Goal: Task Accomplishment & Management: Manage account settings

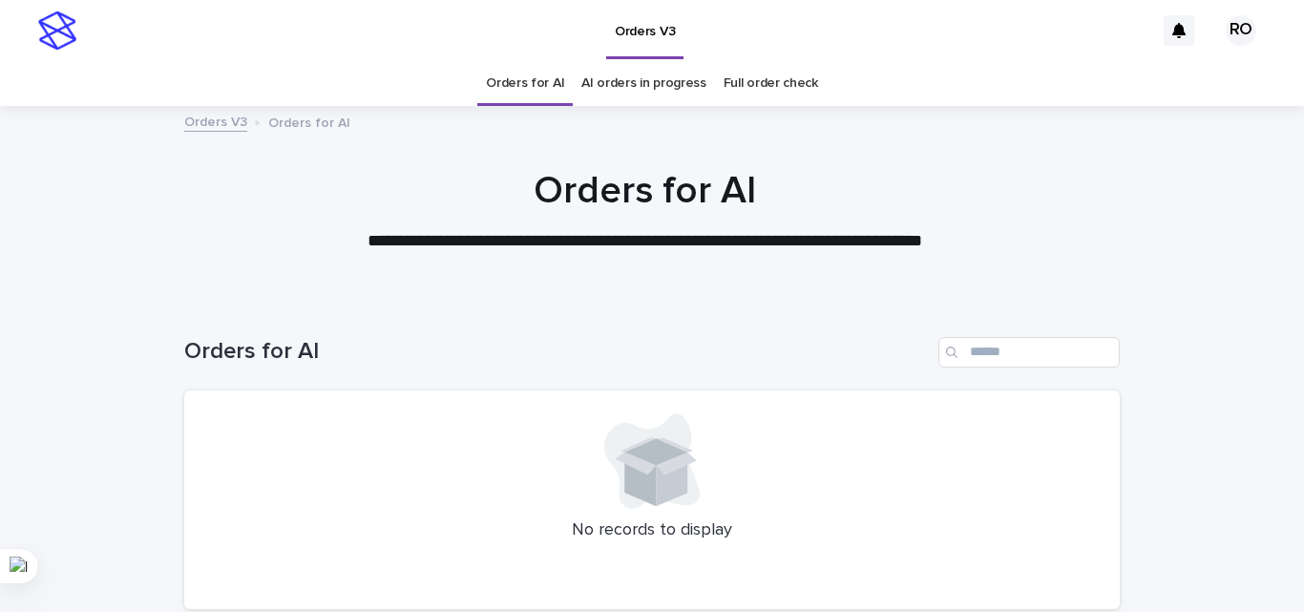
click at [621, 77] on link "AI orders in progress" at bounding box center [643, 83] width 125 height 45
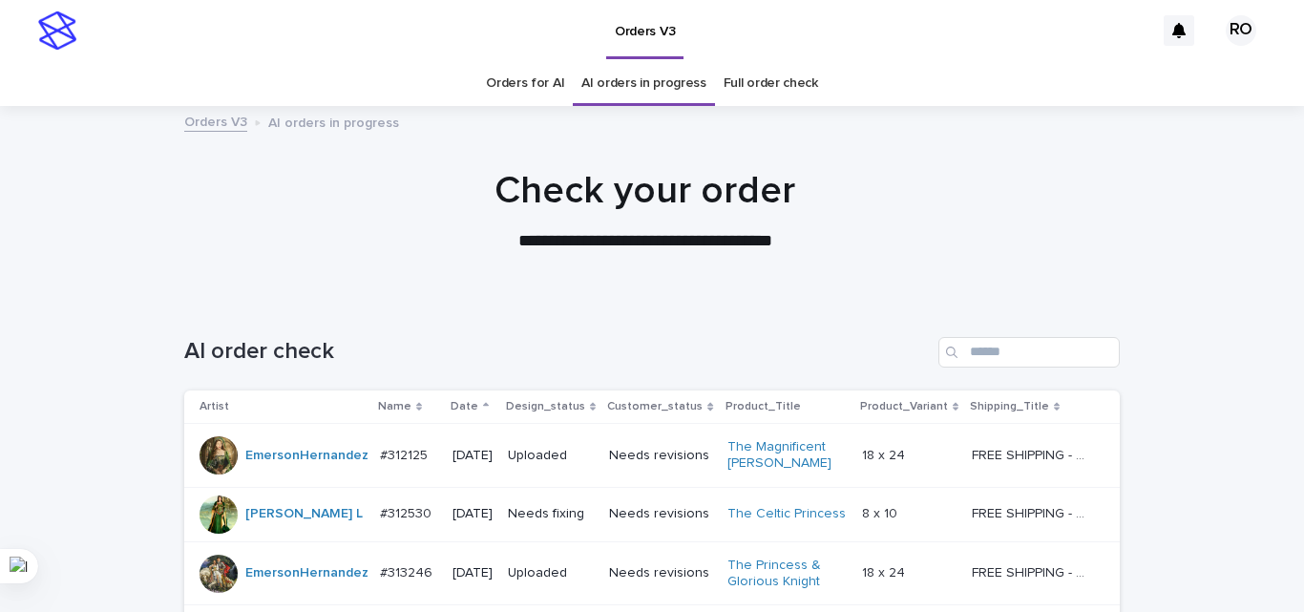
click at [455, 402] on p "Date" at bounding box center [464, 406] width 28 height 21
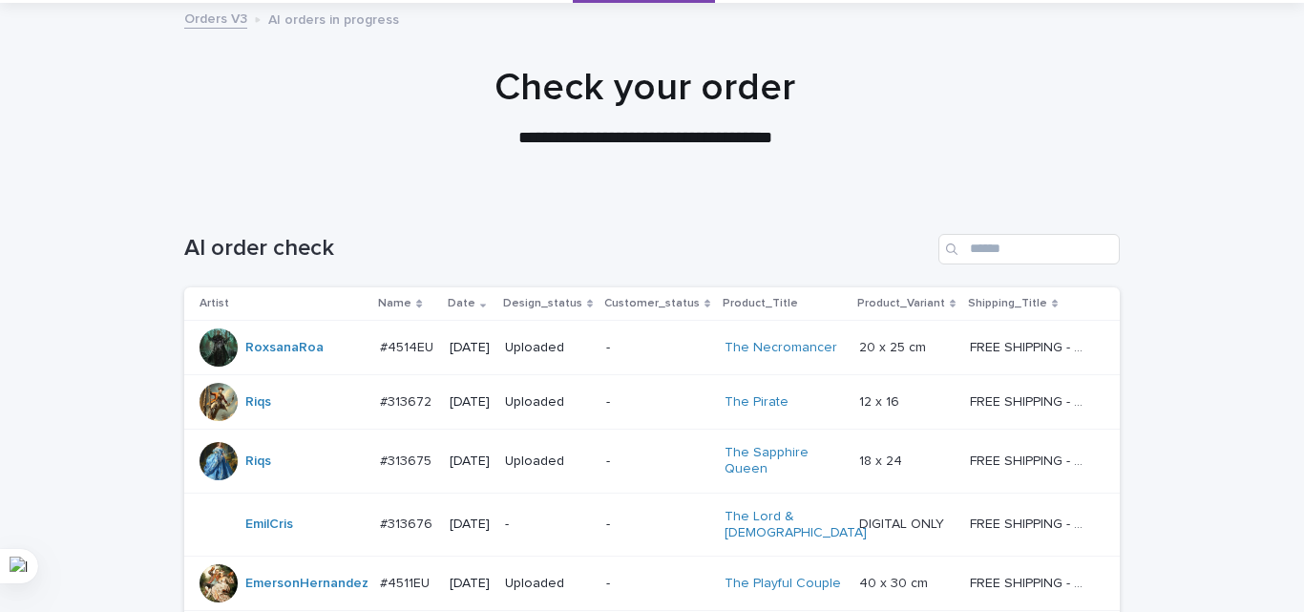
scroll to position [191, 0]
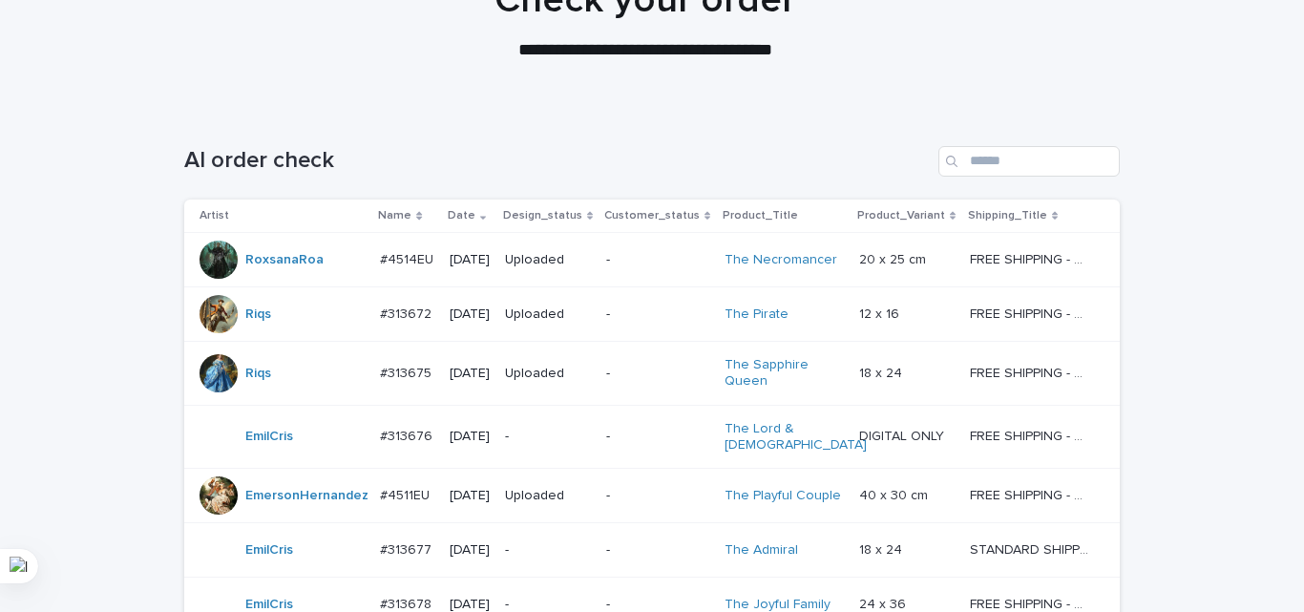
click at [617, 267] on td "-" at bounding box center [657, 260] width 118 height 54
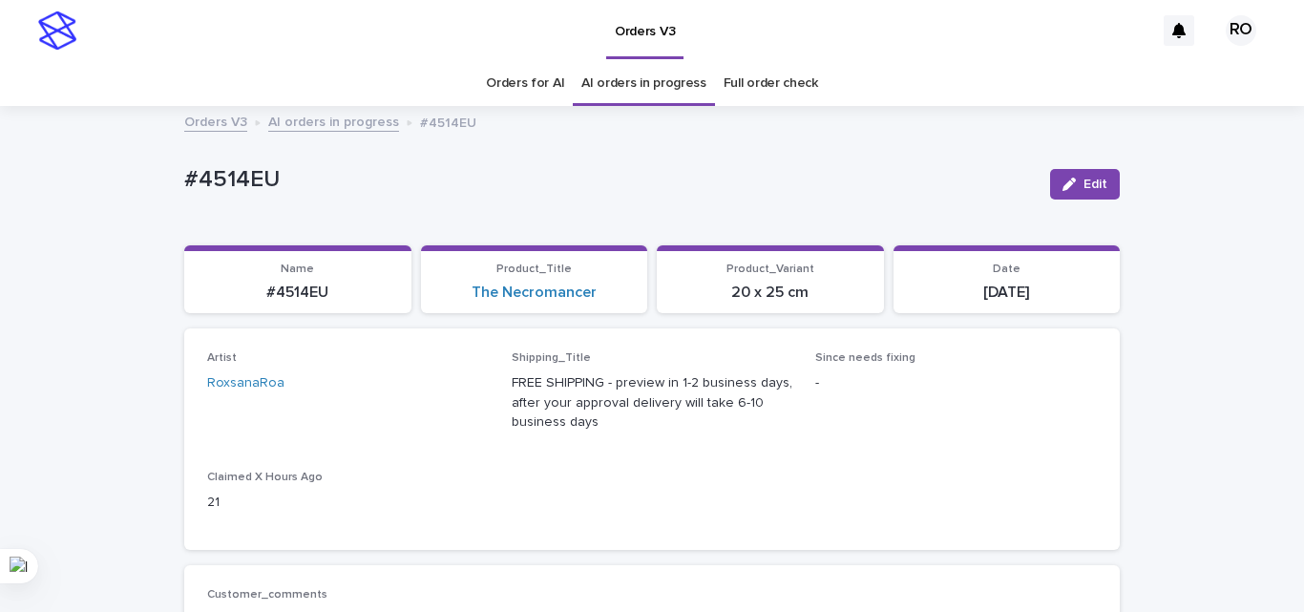
click at [531, 84] on link "Orders for AI" at bounding box center [525, 83] width 78 height 45
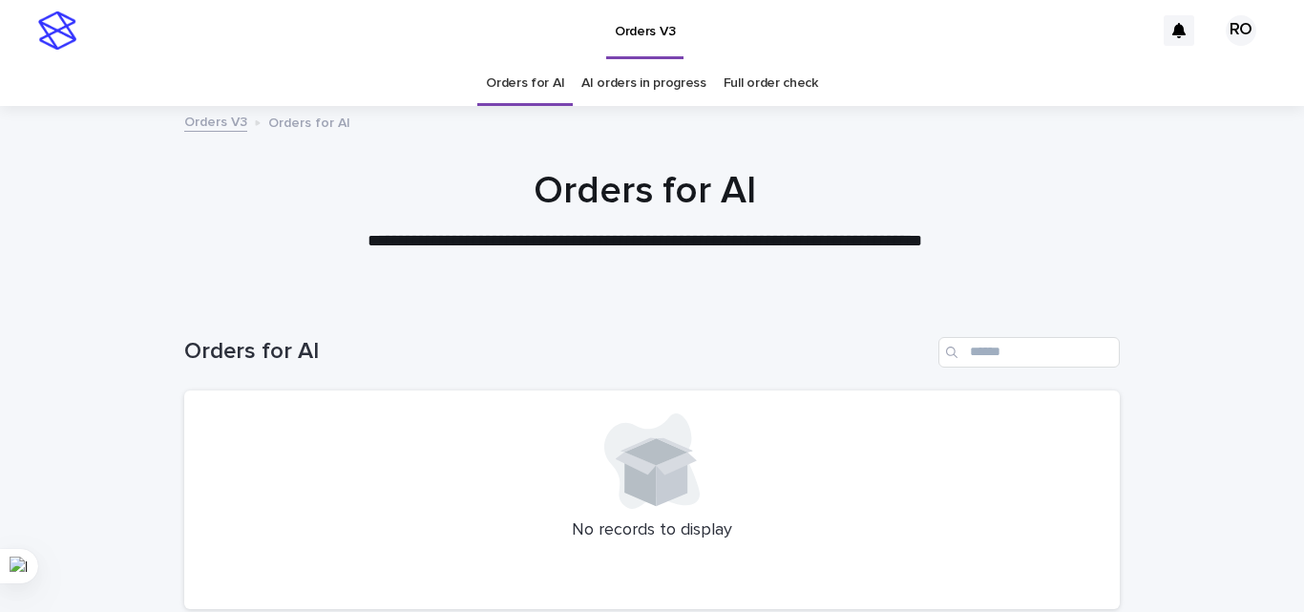
scroll to position [162, 0]
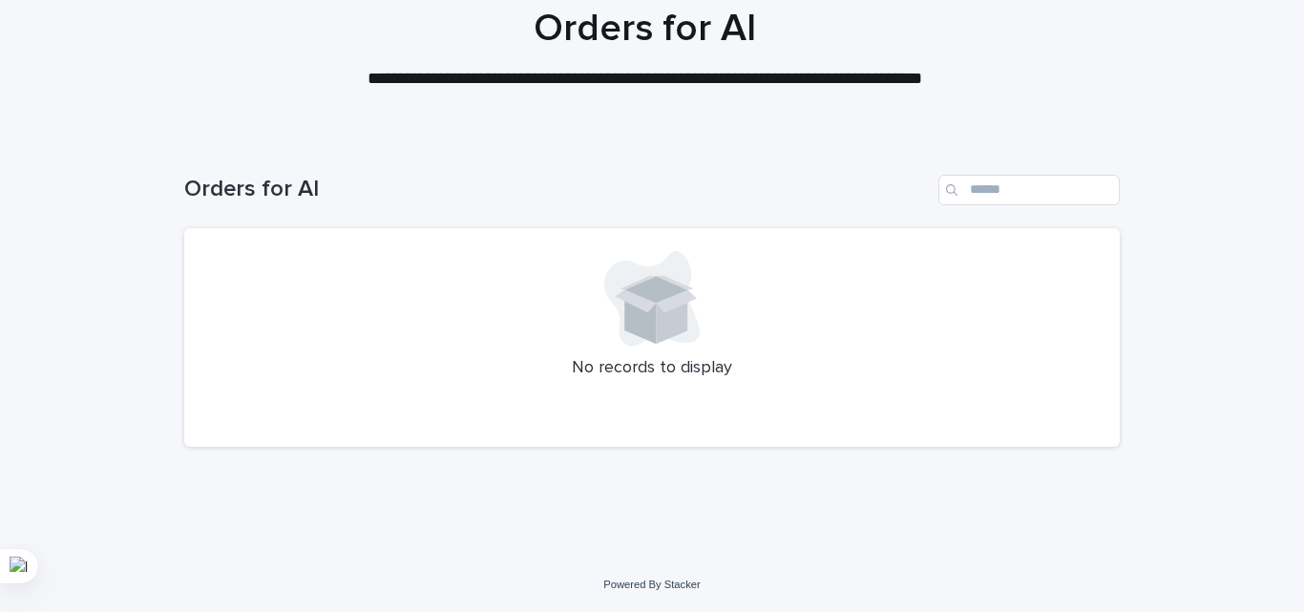
click at [609, 453] on div "Orders for AI No records to display" at bounding box center [651, 299] width 935 height 326
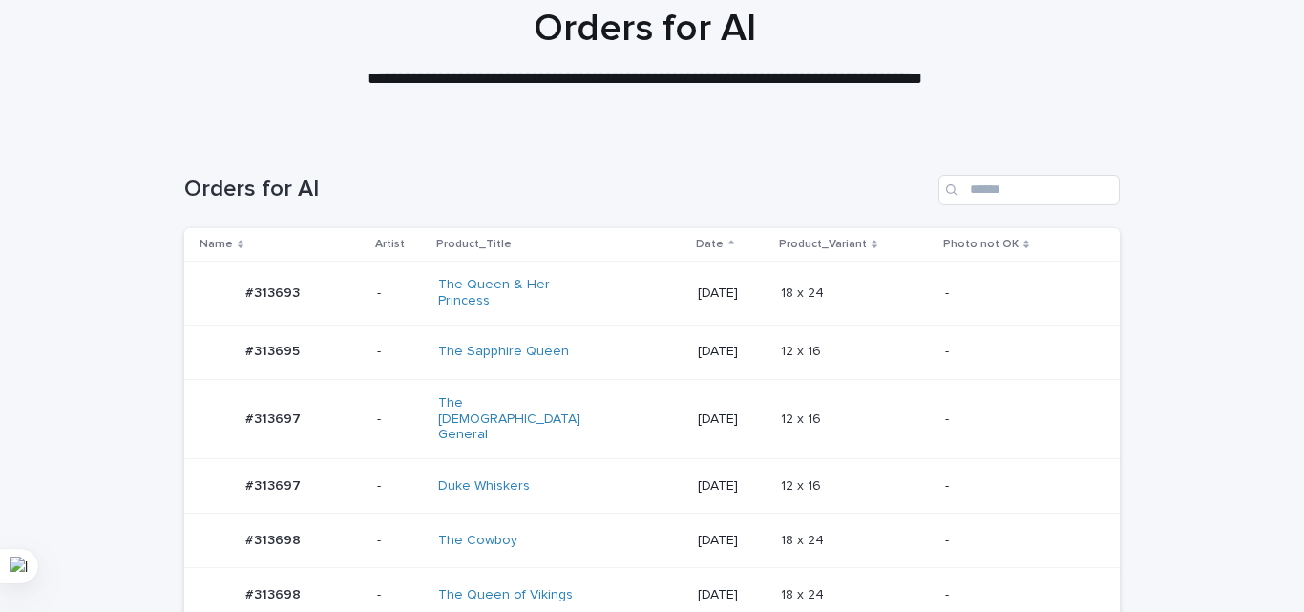
click at [526, 167] on div "Orders for AI" at bounding box center [651, 182] width 935 height 92
click at [823, 408] on p "12 x 16" at bounding box center [803, 418] width 44 height 20
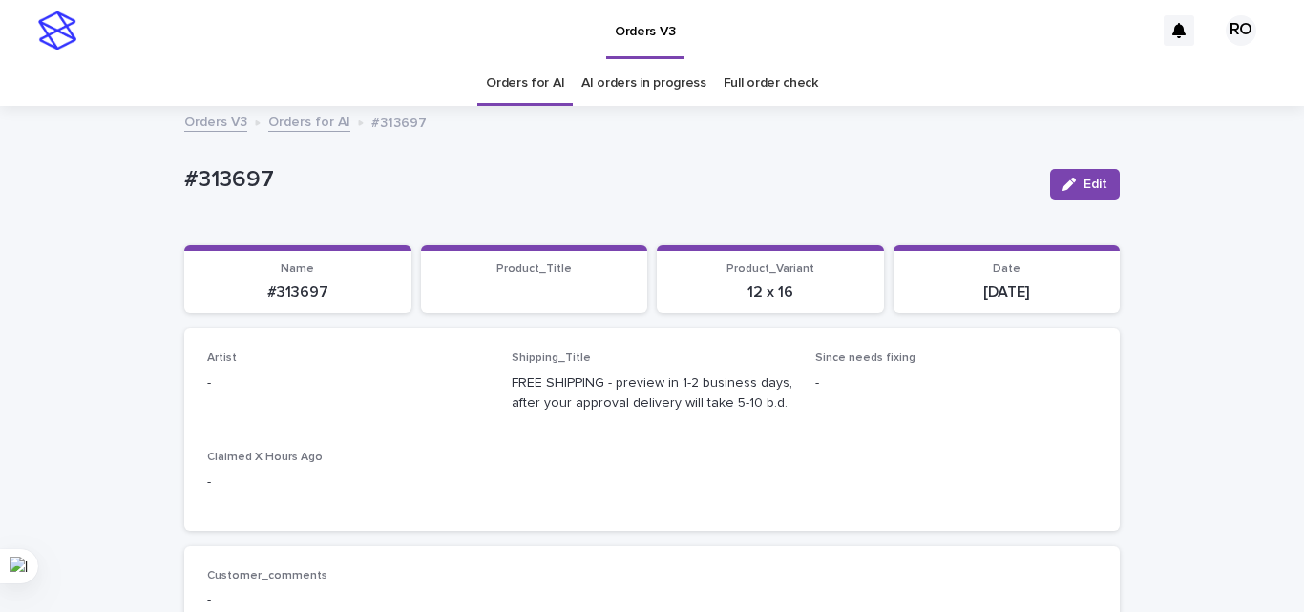
click at [1083, 188] on span "Edit" at bounding box center [1095, 184] width 24 height 13
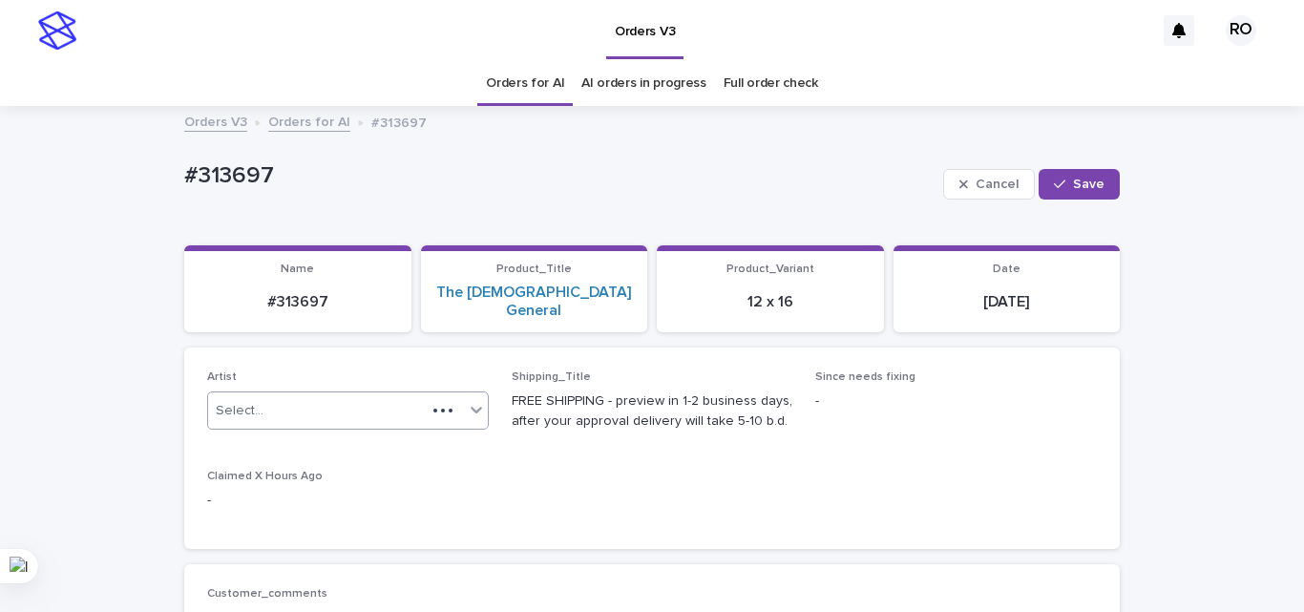
drag, startPoint x: 324, startPoint y: 390, endPoint x: 370, endPoint y: 389, distance: 46.8
click at [325, 395] on div "Select..." at bounding box center [317, 410] width 218 height 31
type input "**"
click at [1076, 180] on span "Save" at bounding box center [1088, 184] width 31 height 13
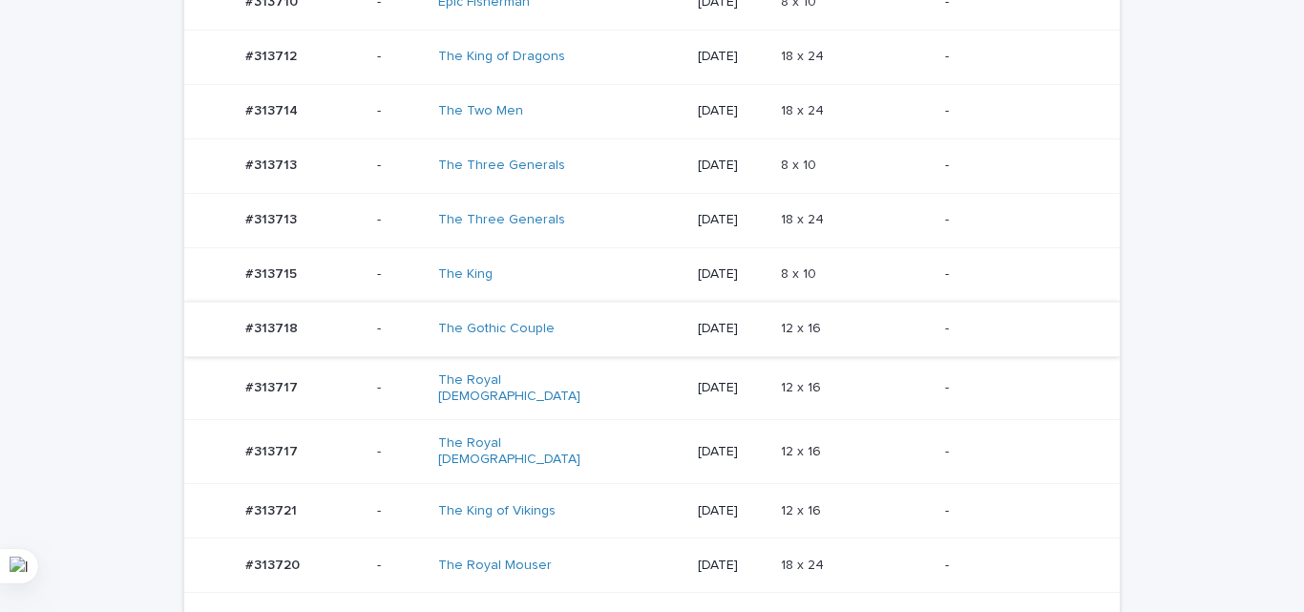
click at [798, 347] on tbody "#313693 #313693 - The Queen & Her Princess [DATE] 18 x 24 18 x 24 - #313695 #31…" at bounding box center [651, 94] width 935 height 1560
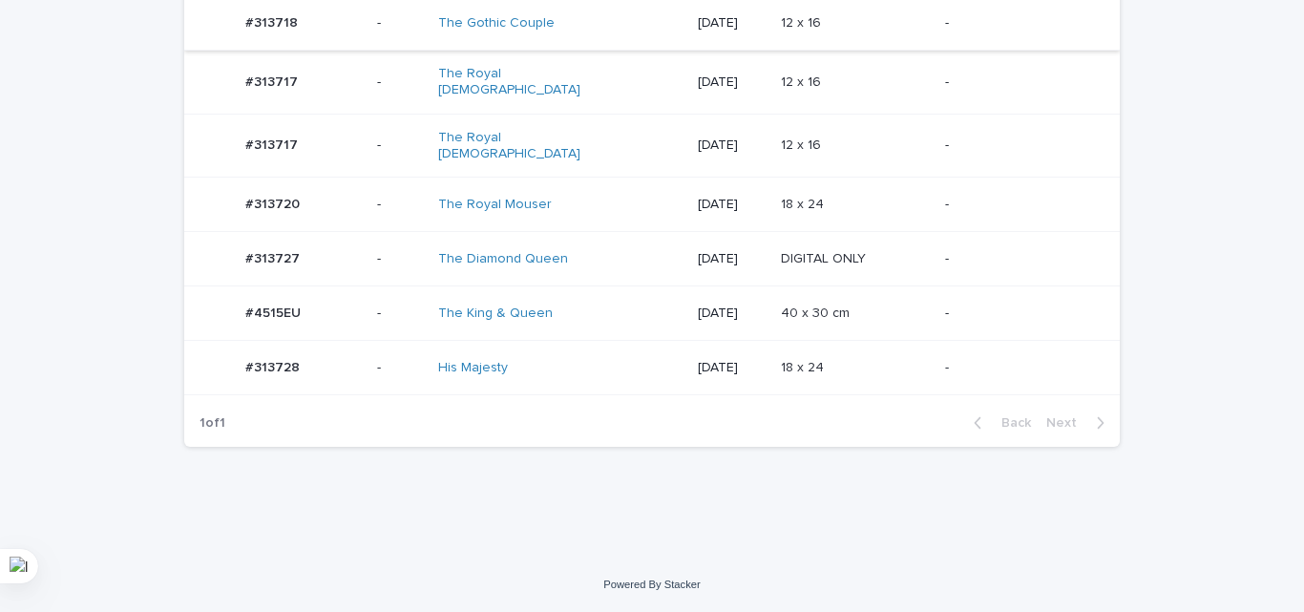
scroll to position [671, 0]
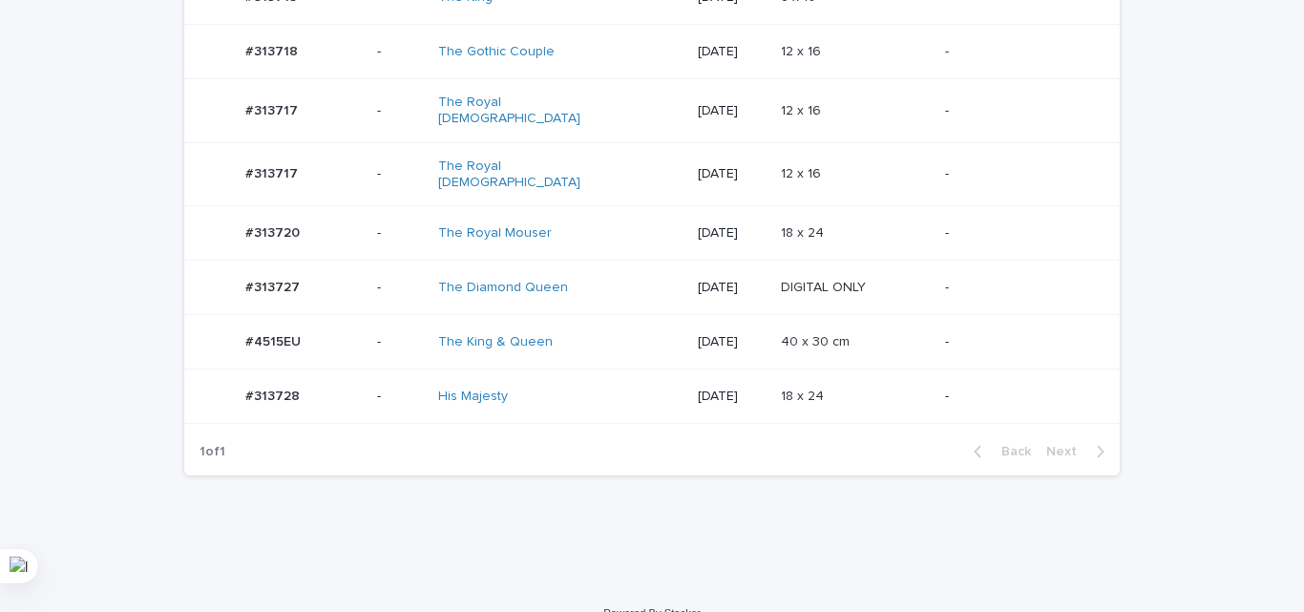
click at [808, 330] on p "40 x 30 cm" at bounding box center [817, 340] width 73 height 20
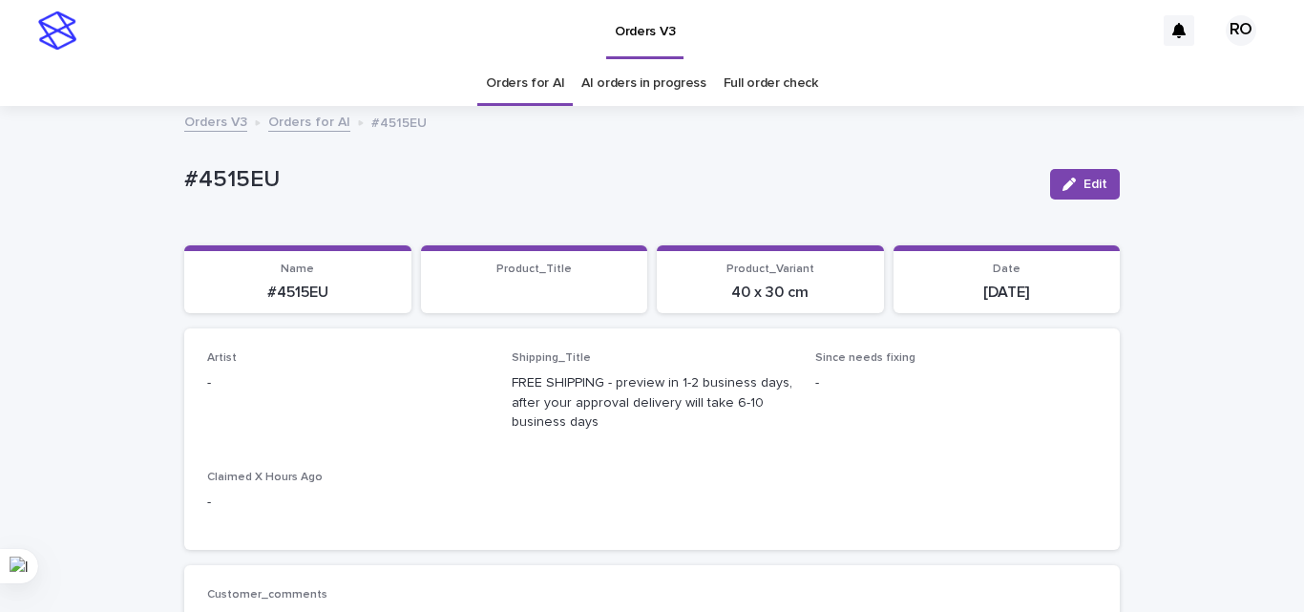
click at [1079, 174] on button "Edit" at bounding box center [1085, 184] width 70 height 31
click at [338, 385] on div "Select..." at bounding box center [317, 391] width 218 height 31
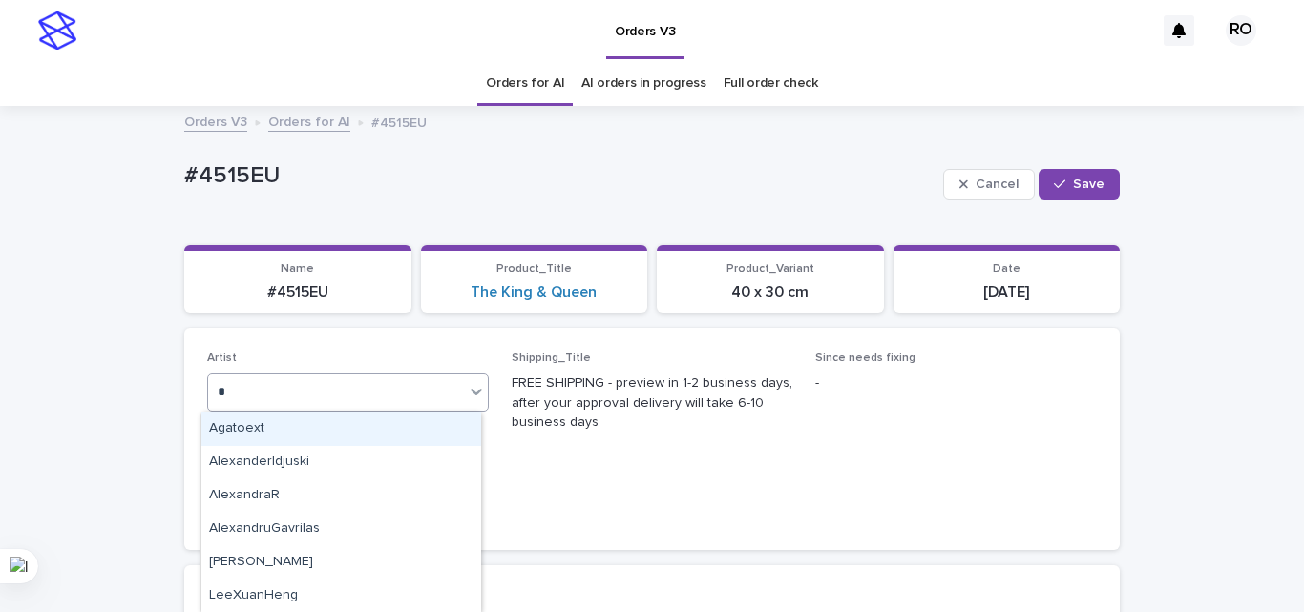
type input "**"
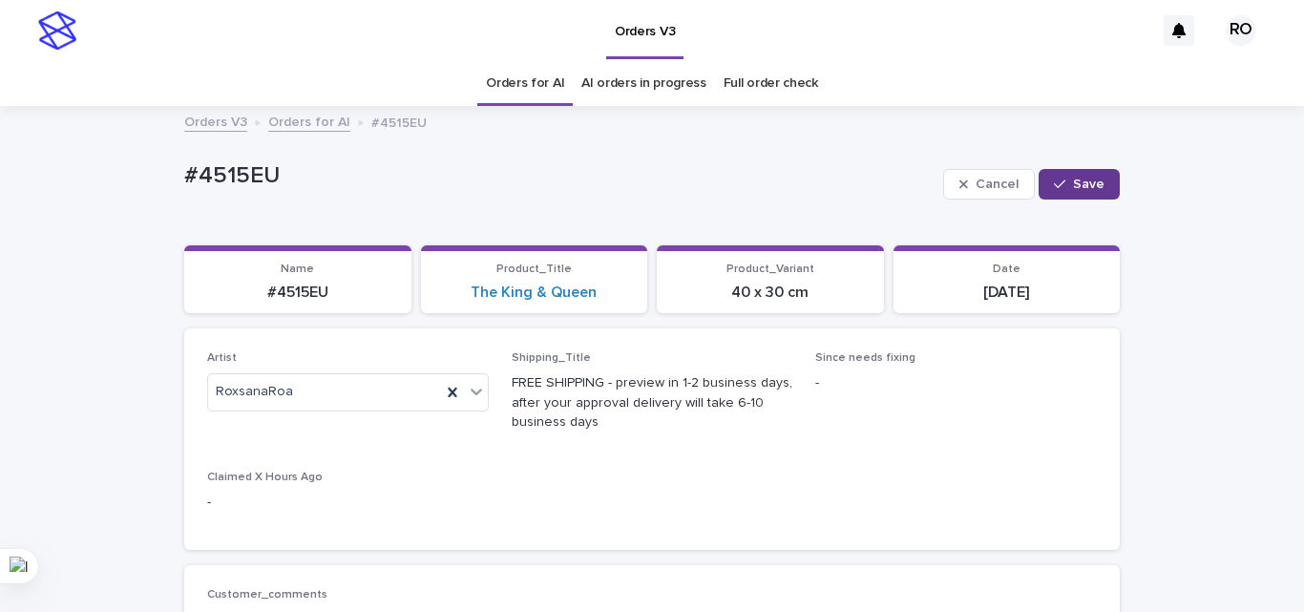
click at [1078, 183] on span "Save" at bounding box center [1088, 184] width 31 height 13
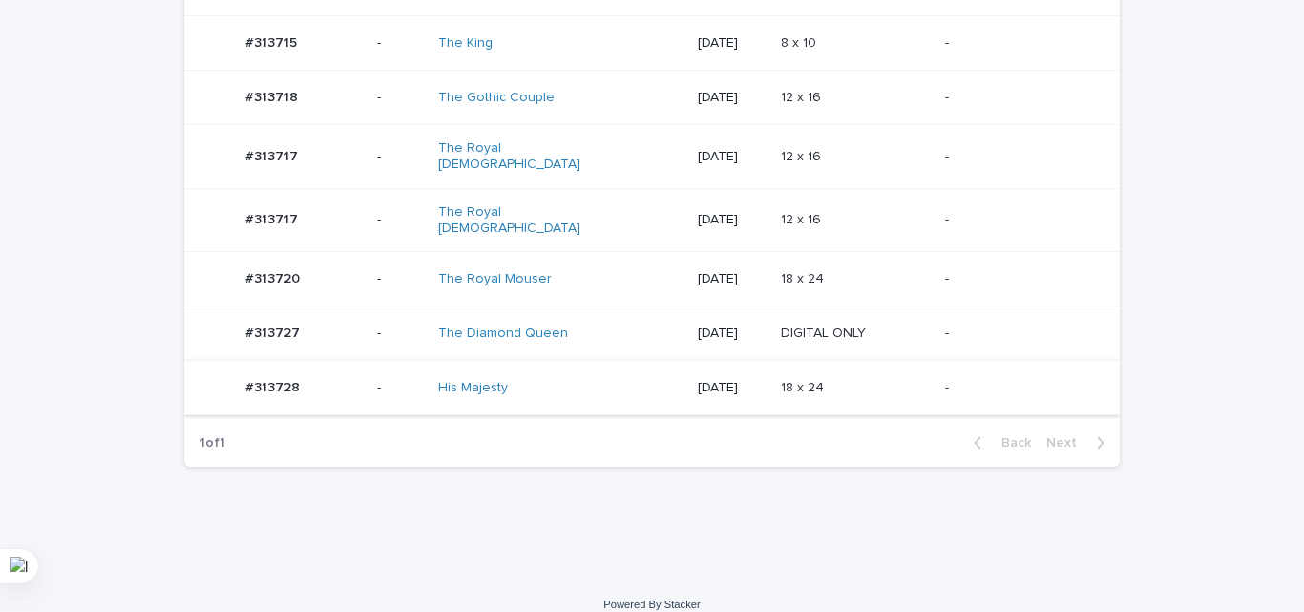
scroll to position [627, 0]
click at [704, 324] on p "[DATE]" at bounding box center [731, 332] width 67 height 16
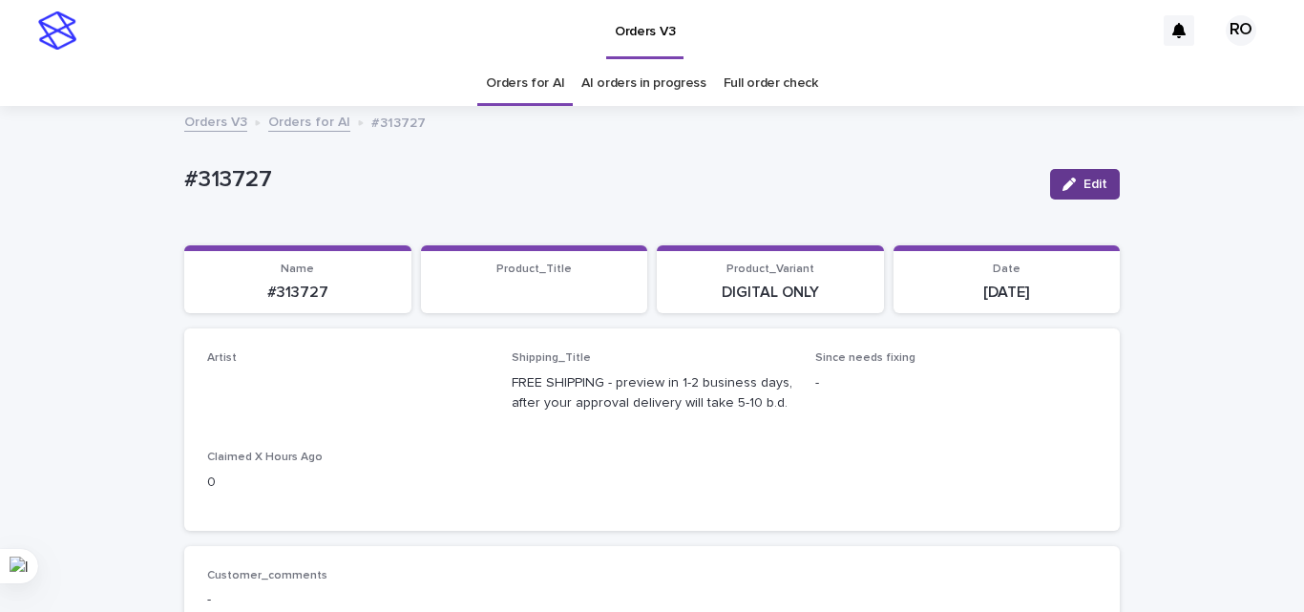
click at [1083, 184] on span "Edit" at bounding box center [1095, 184] width 24 height 13
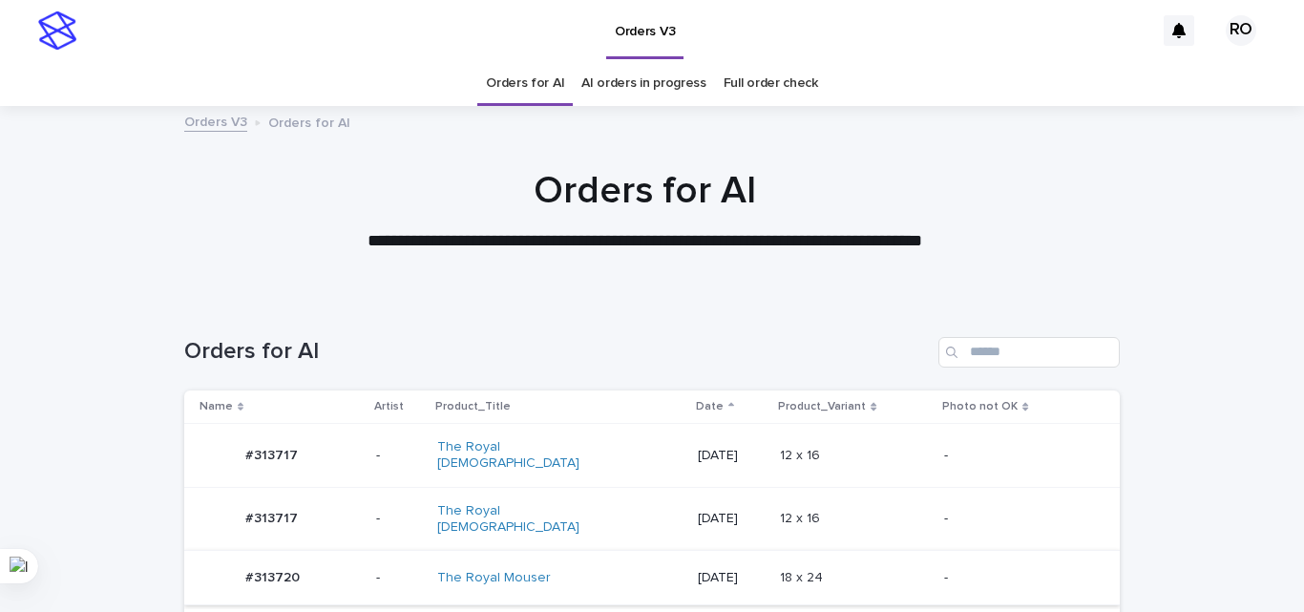
scroll to position [61, 0]
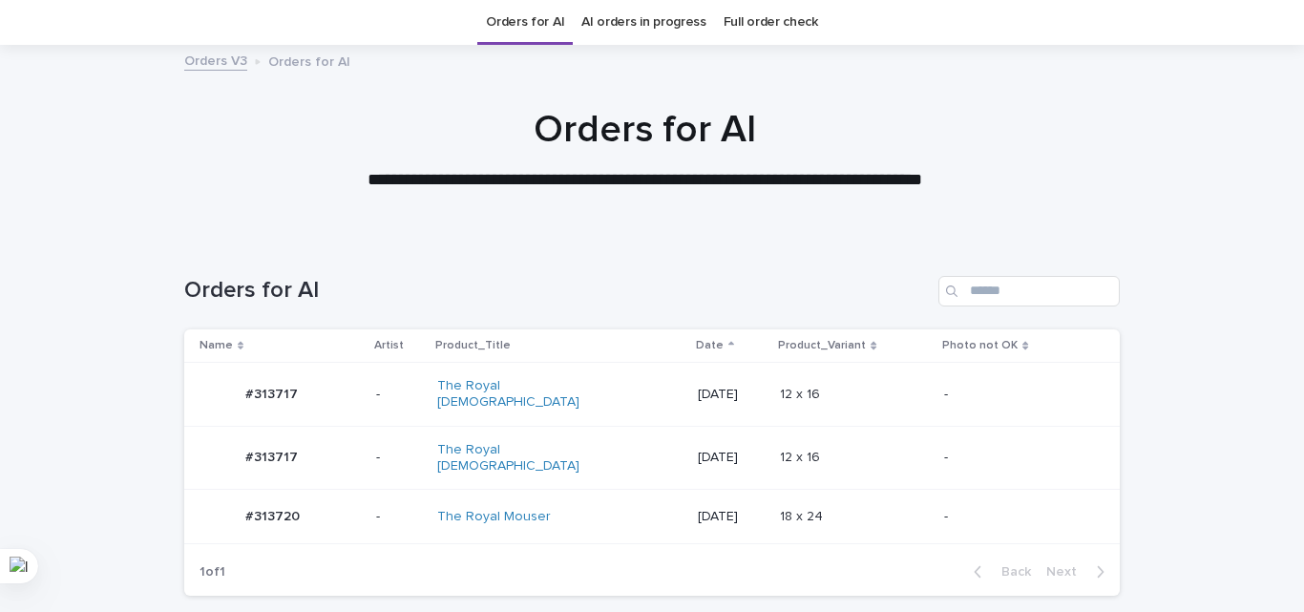
click at [577, 461] on td "The Royal [DEMOGRAPHIC_DATA]" at bounding box center [559, 458] width 261 height 64
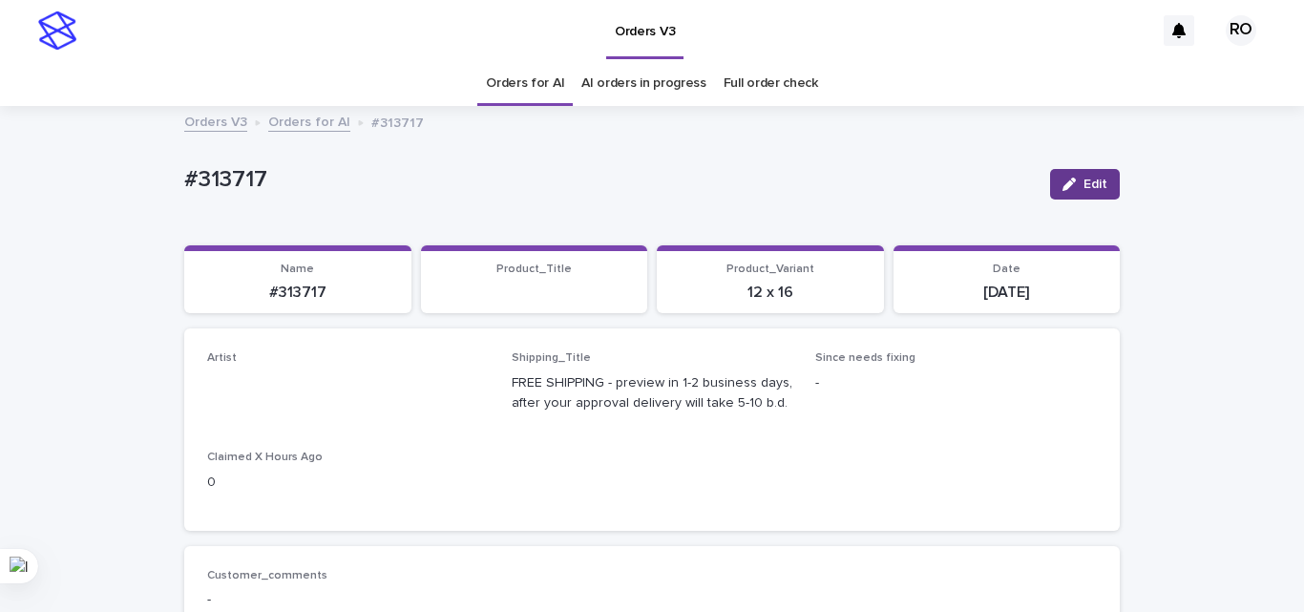
click at [1083, 180] on span "Edit" at bounding box center [1095, 184] width 24 height 13
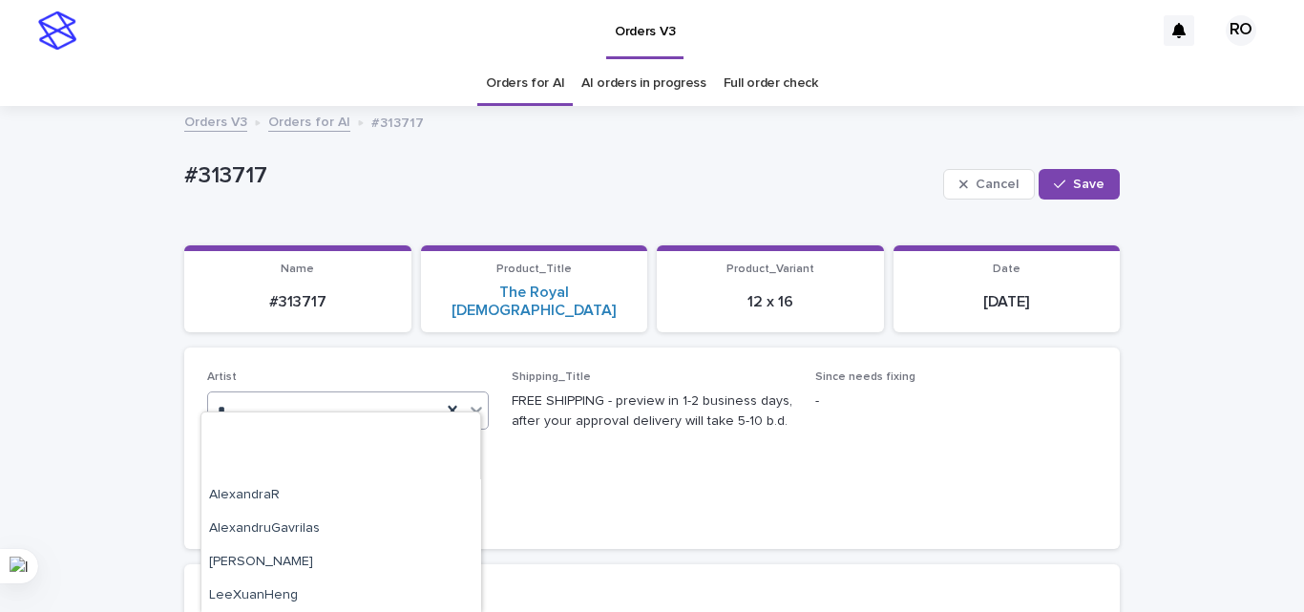
type input "**"
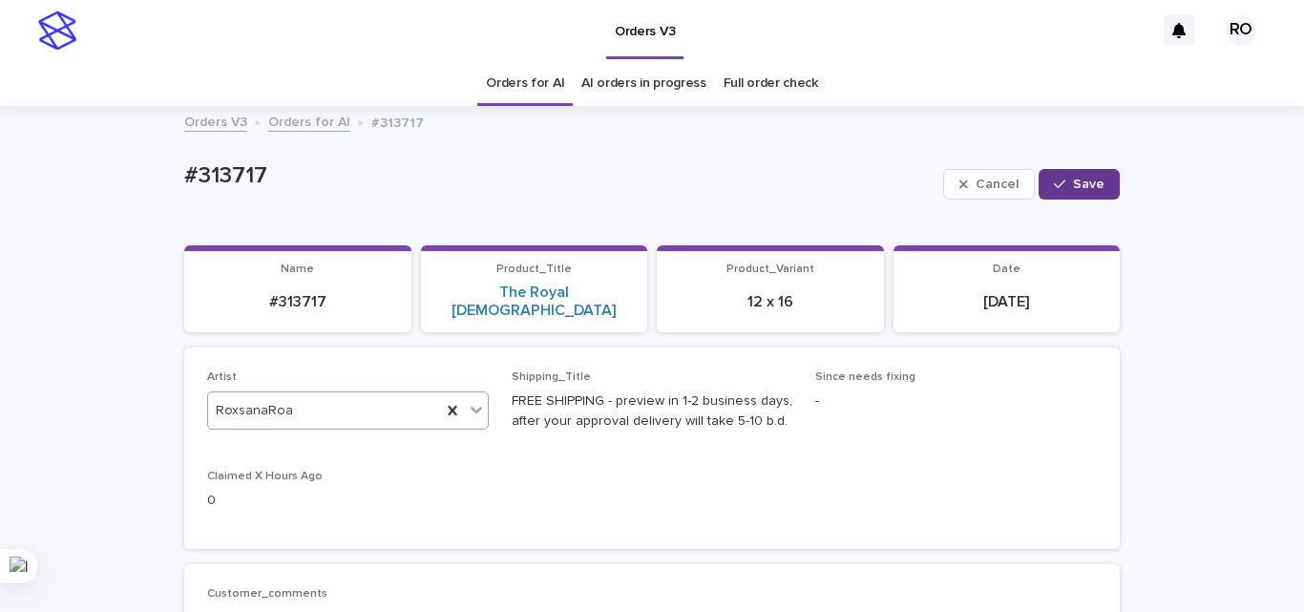
click at [1073, 182] on span "Save" at bounding box center [1088, 184] width 31 height 13
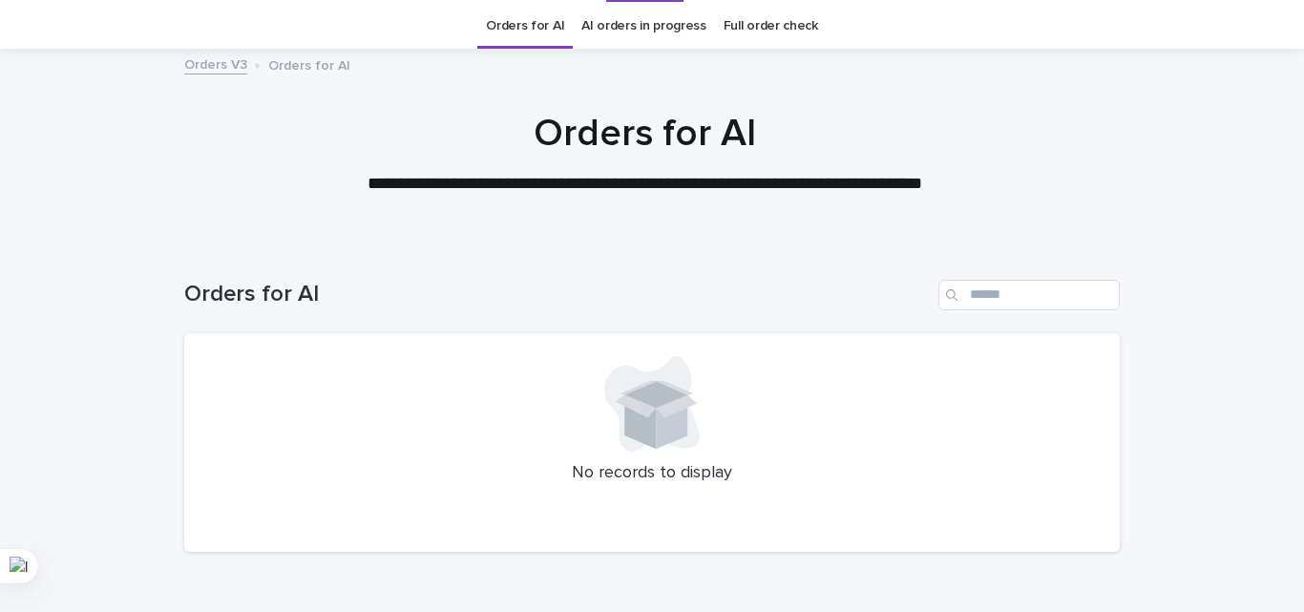
scroll to position [61, 0]
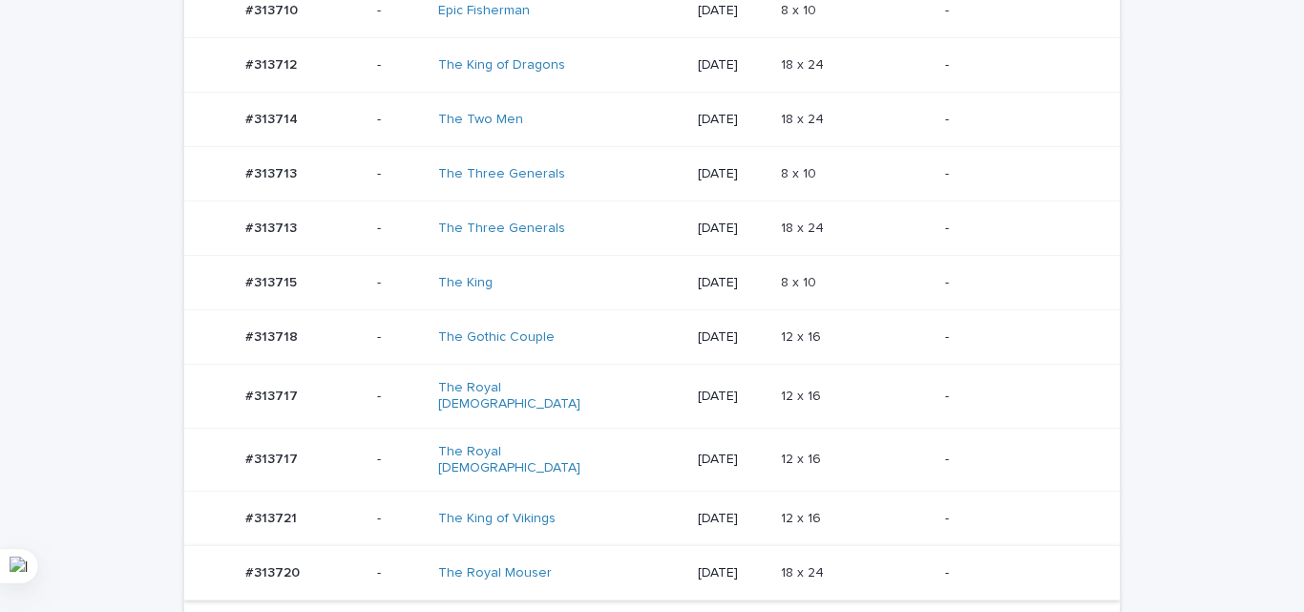
scroll to position [859, 0]
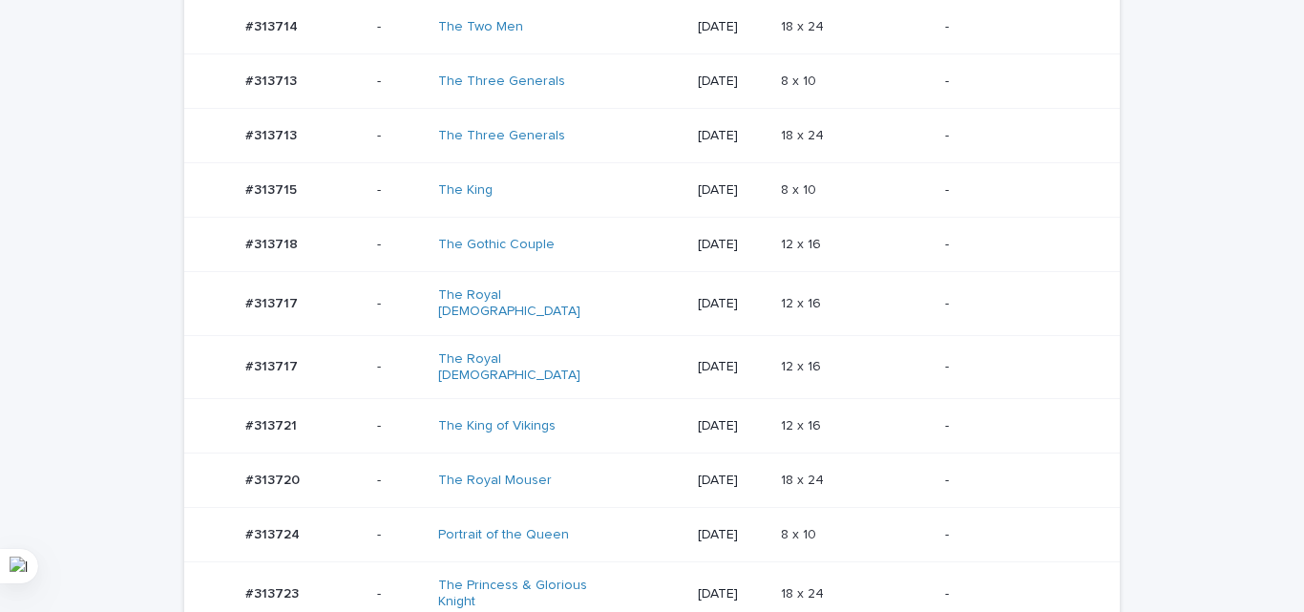
click at [875, 418] on p at bounding box center [855, 426] width 149 height 16
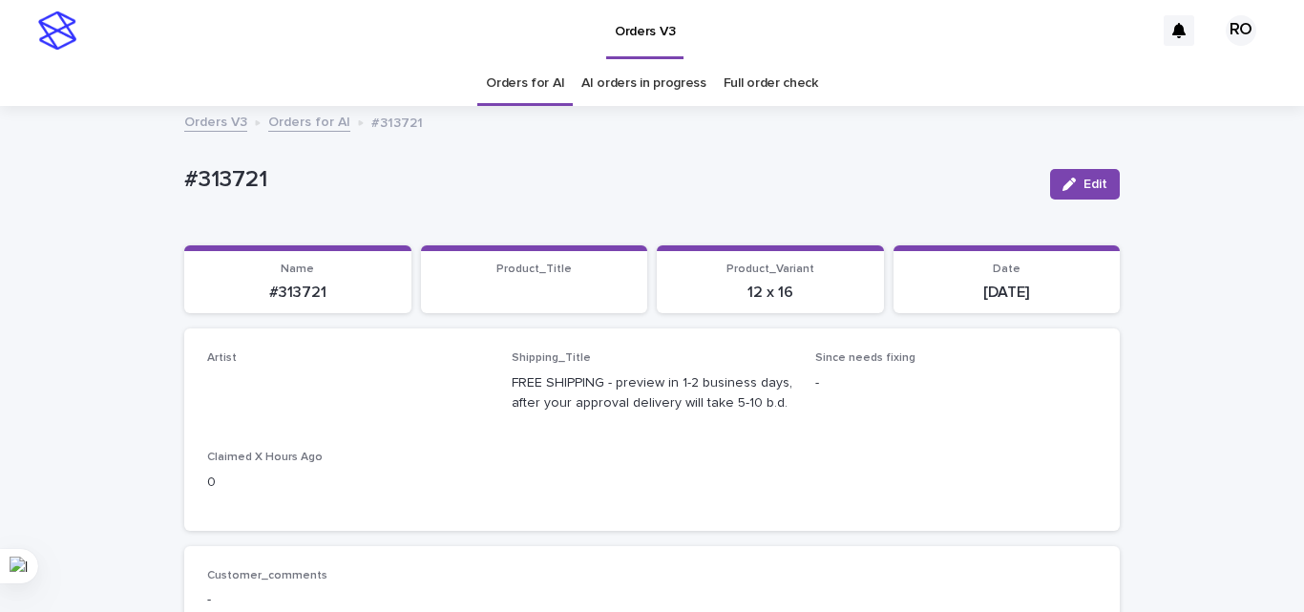
click at [1073, 178] on div "button" at bounding box center [1072, 184] width 21 height 13
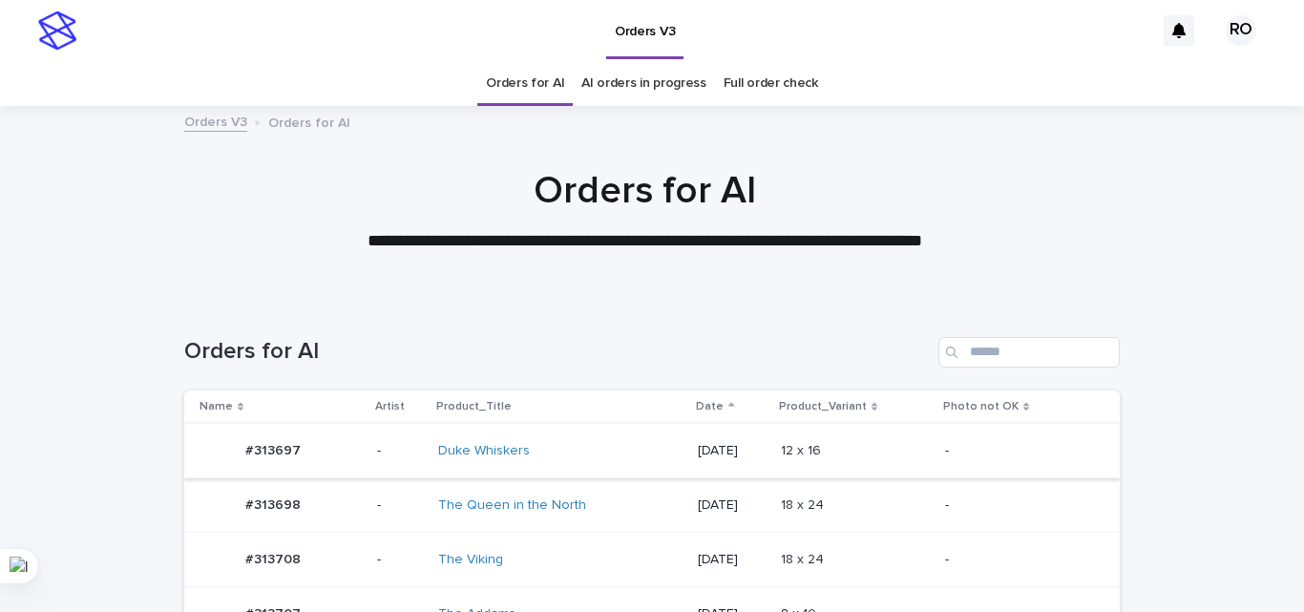
scroll to position [61, 0]
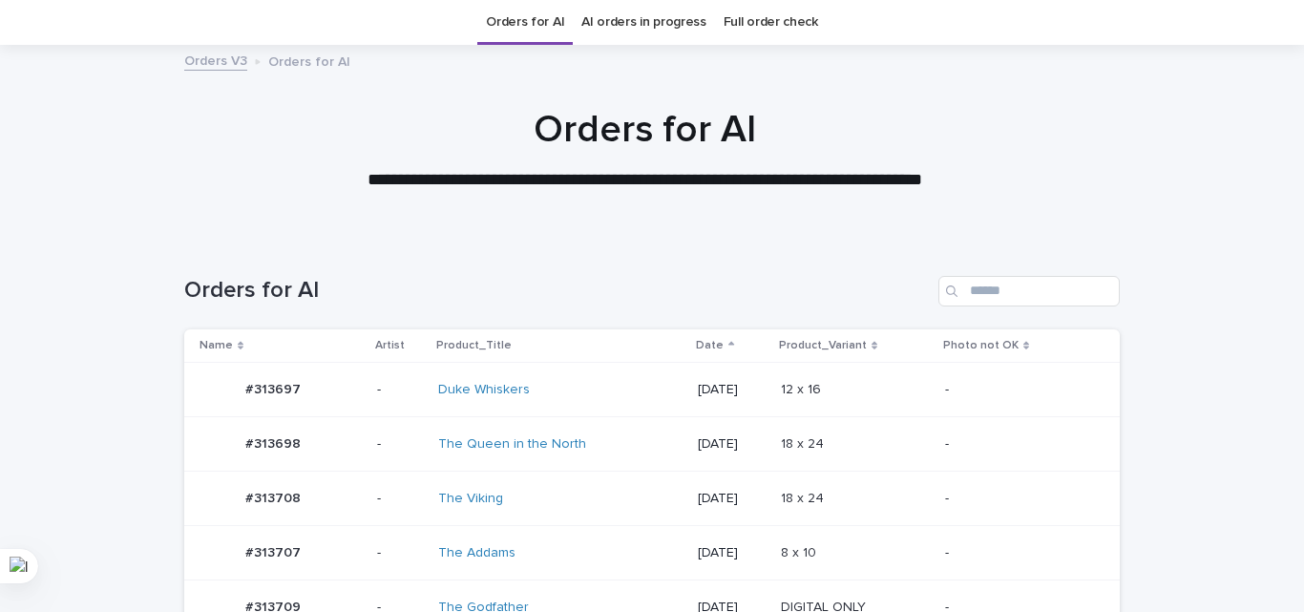
click at [702, 437] on p "[DATE]" at bounding box center [731, 444] width 67 height 16
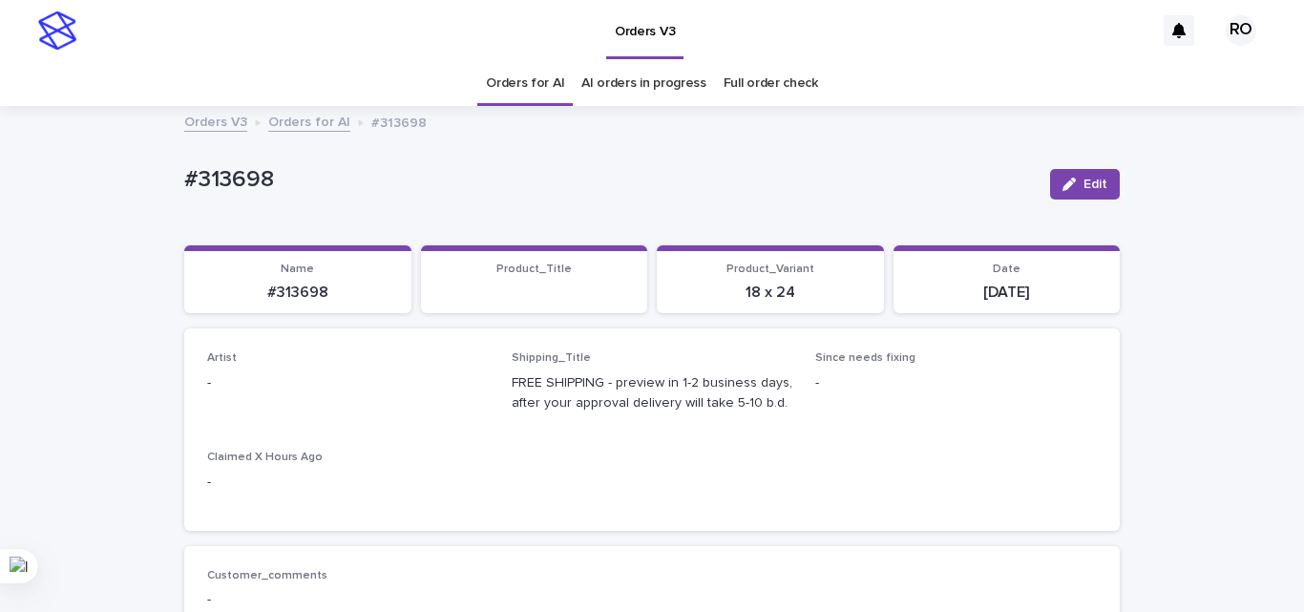
drag, startPoint x: 1101, startPoint y: 171, endPoint x: 357, endPoint y: 450, distance: 794.9
click at [1094, 170] on button "Edit" at bounding box center [1085, 184] width 70 height 31
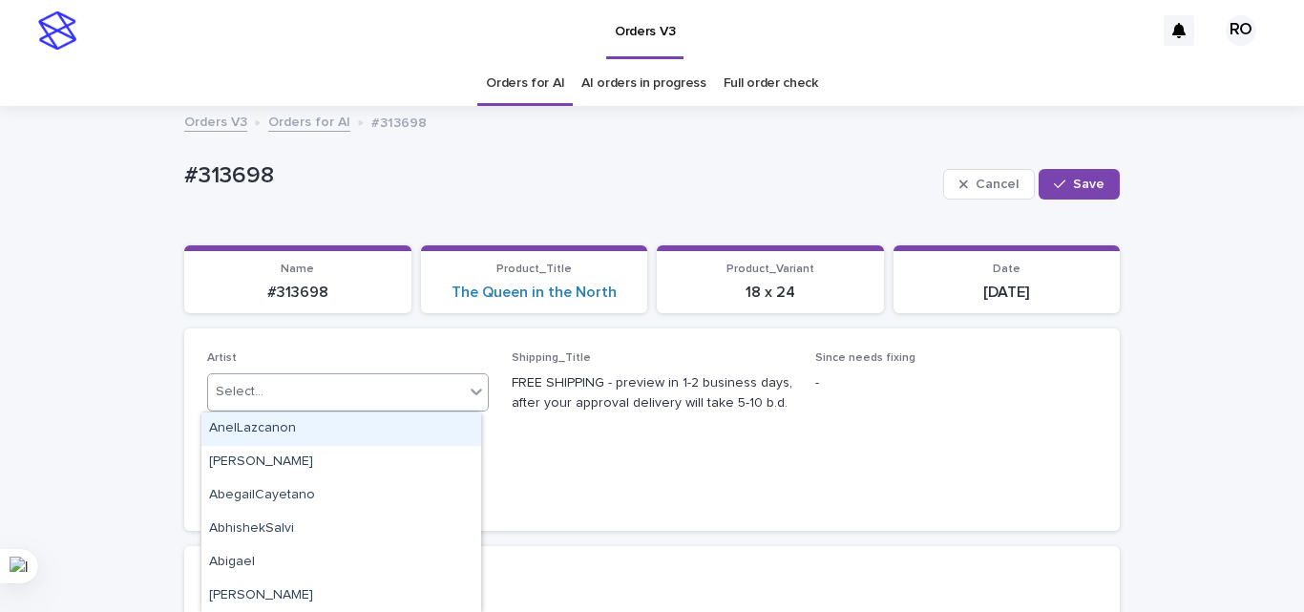
click at [298, 395] on div "Select..." at bounding box center [336, 391] width 256 height 31
type input "**"
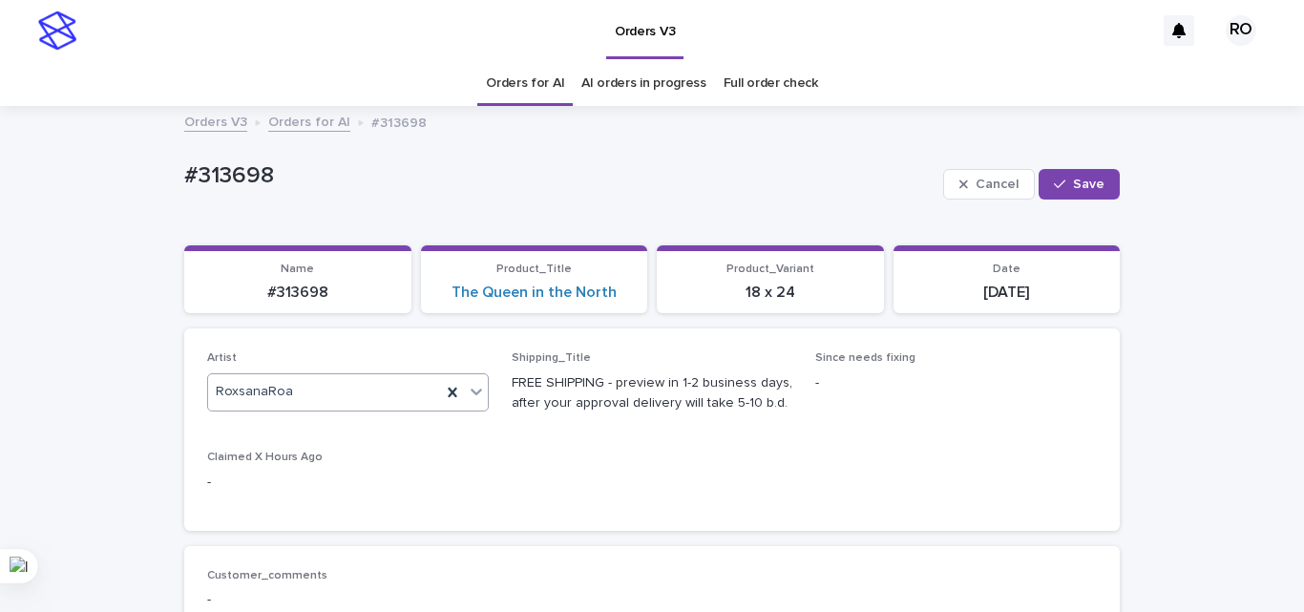
drag, startPoint x: 1078, startPoint y: 176, endPoint x: 739, endPoint y: 63, distance: 357.1
click at [1075, 176] on button "Save" at bounding box center [1078, 184] width 81 height 31
drag, startPoint x: 477, startPoint y: 127, endPoint x: 489, endPoint y: 110, distance: 20.6
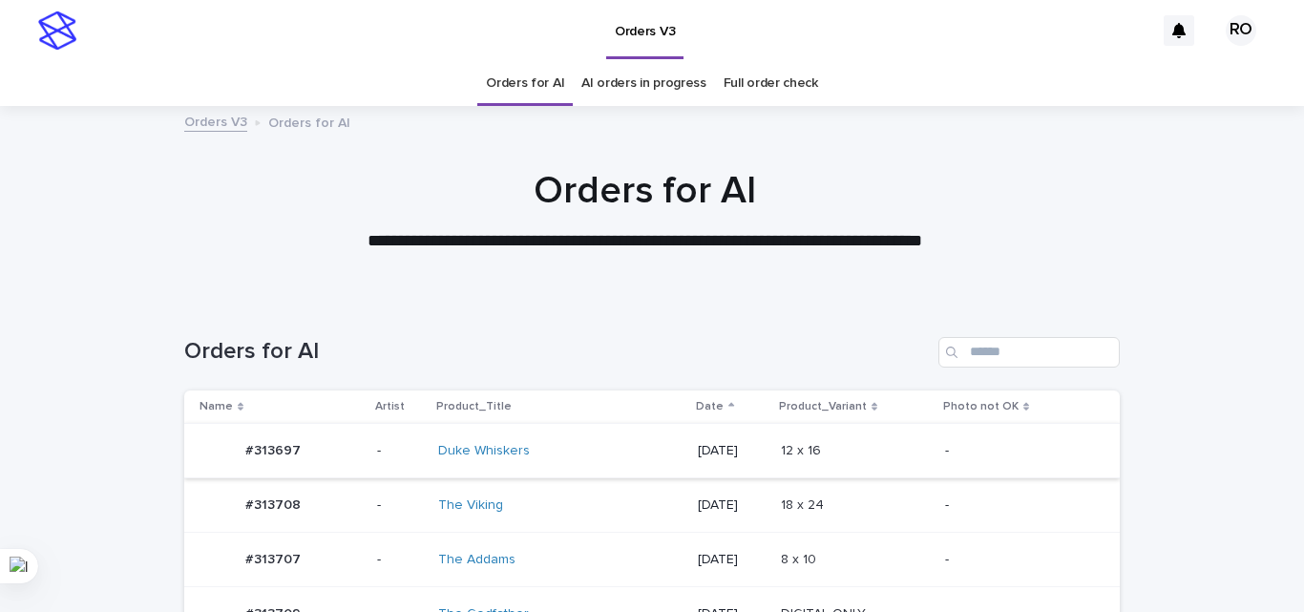
scroll to position [61, 0]
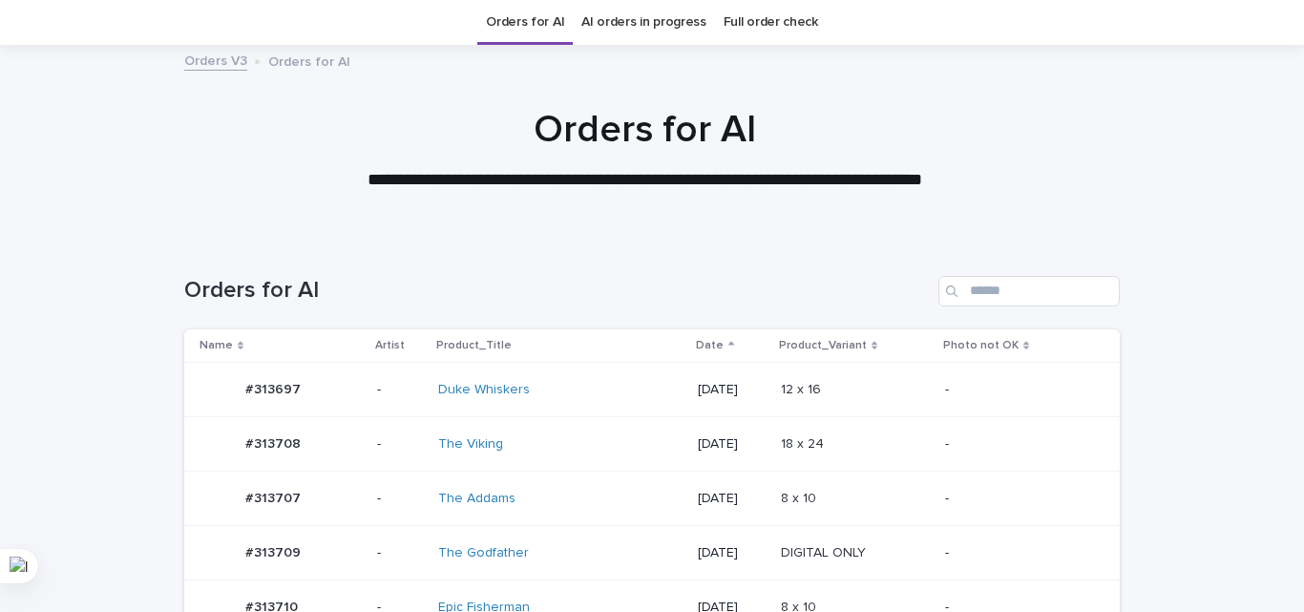
click at [714, 409] on td "[DATE]" at bounding box center [731, 390] width 82 height 54
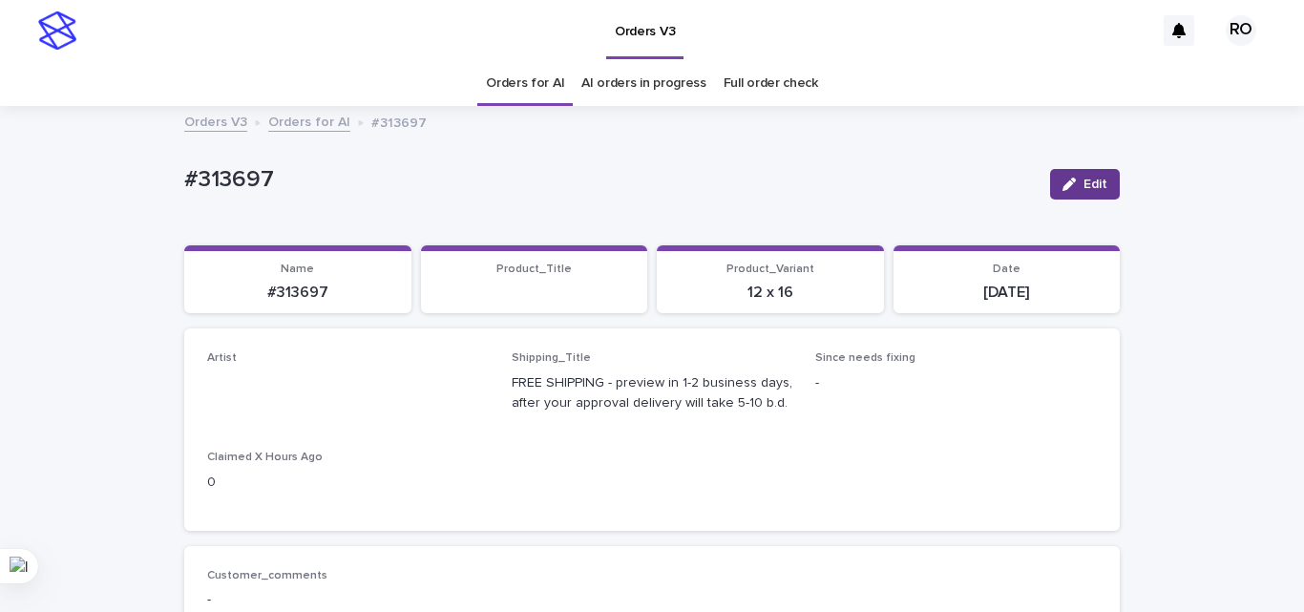
click at [1062, 183] on icon "button" at bounding box center [1068, 184] width 13 height 13
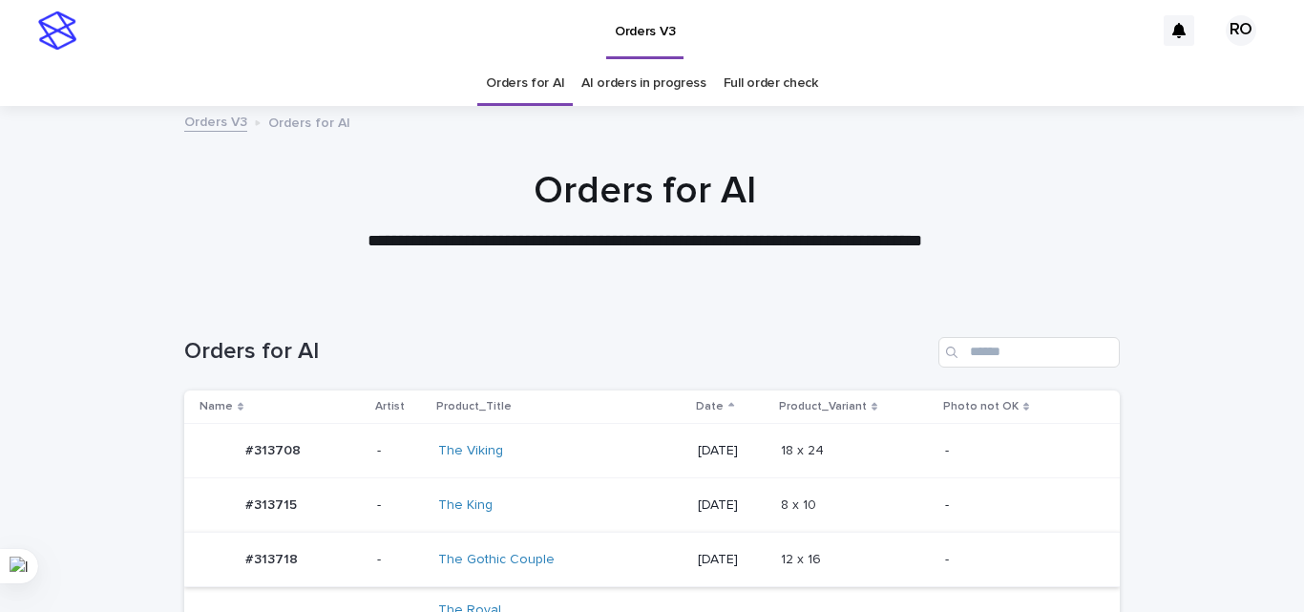
scroll to position [61, 0]
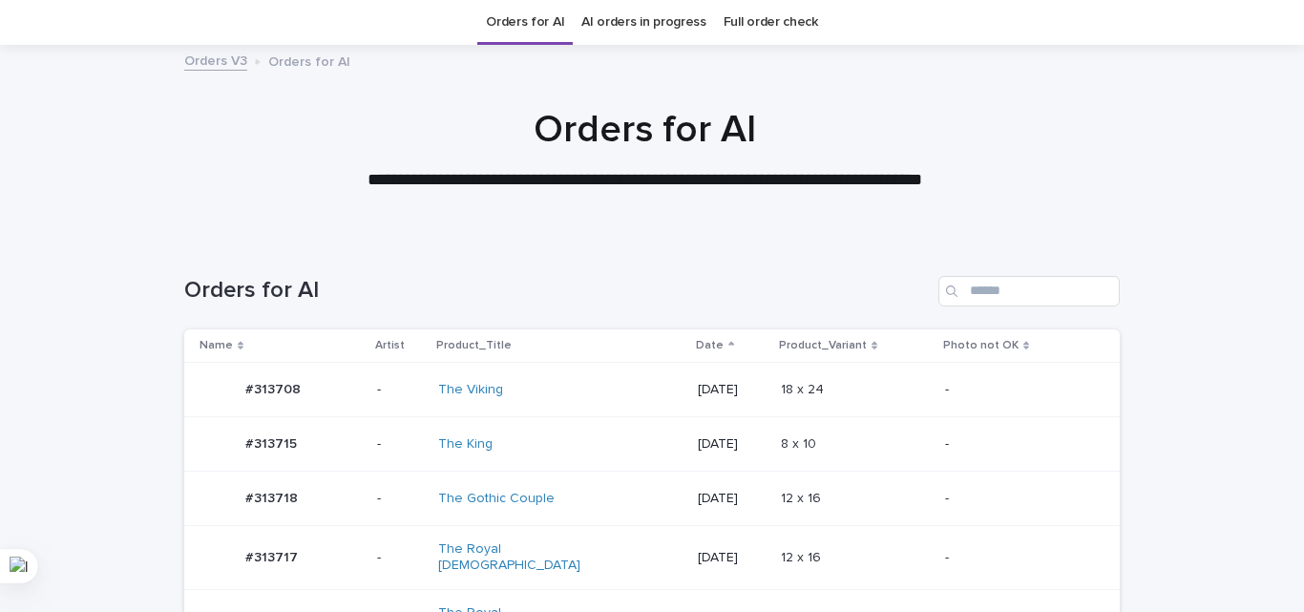
click at [701, 458] on div "[DATE]" at bounding box center [731, 444] width 67 height 31
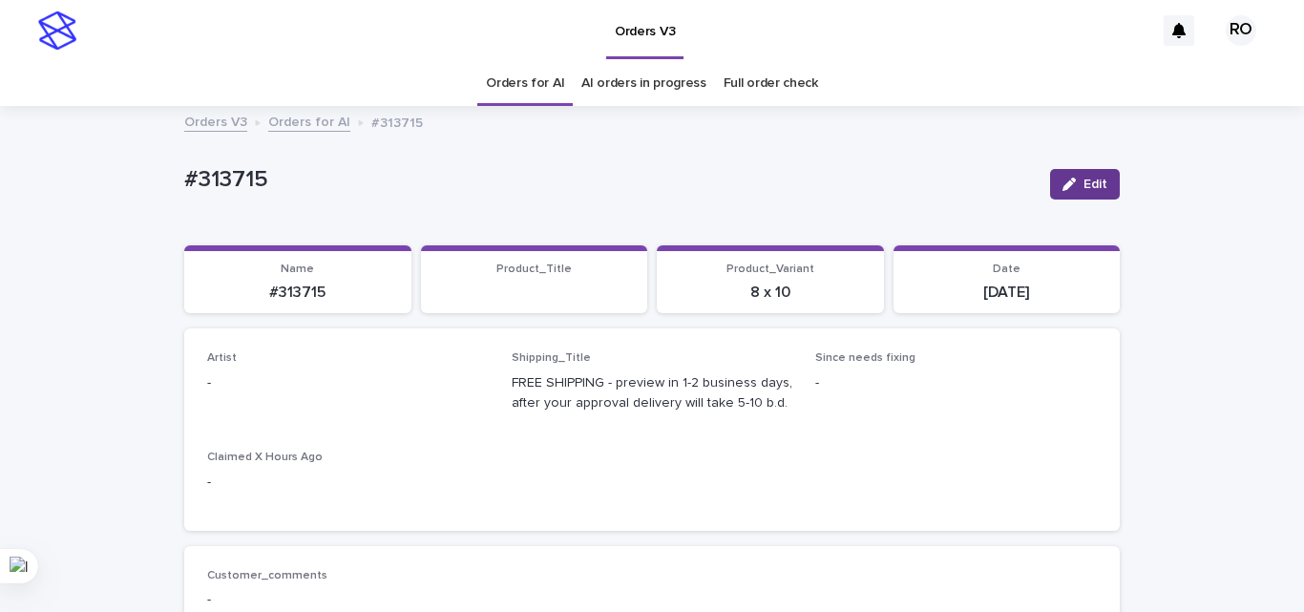
click at [1062, 187] on icon "button" at bounding box center [1068, 184] width 13 height 13
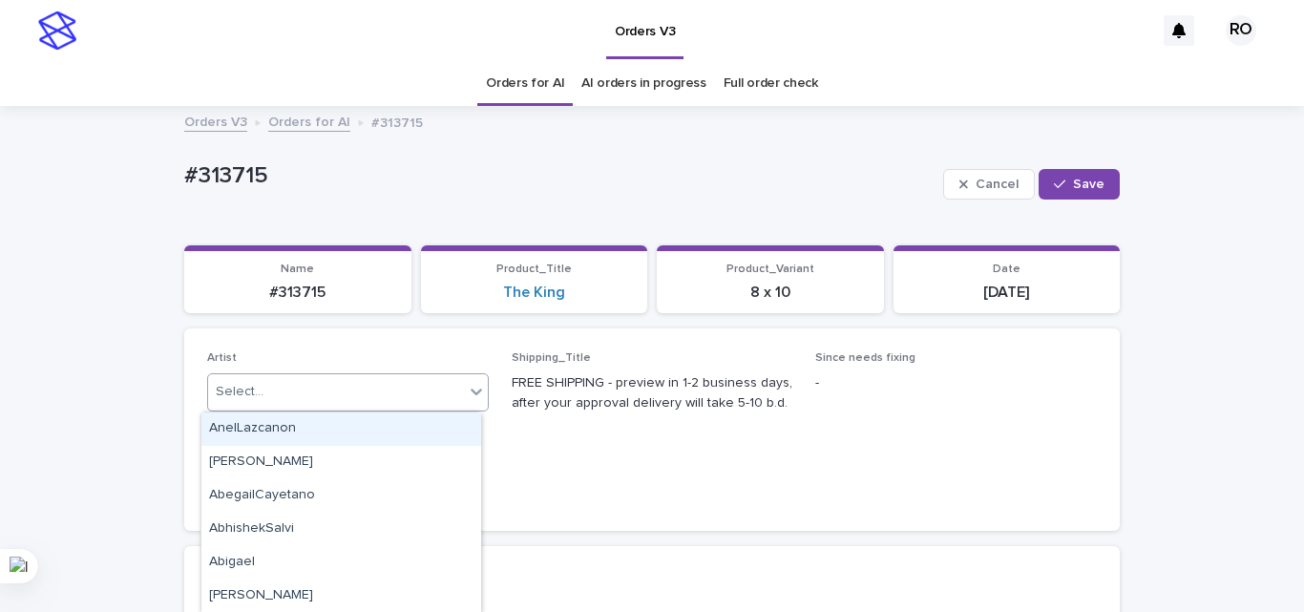
click at [343, 384] on div "Select..." at bounding box center [336, 391] width 256 height 31
type input "**"
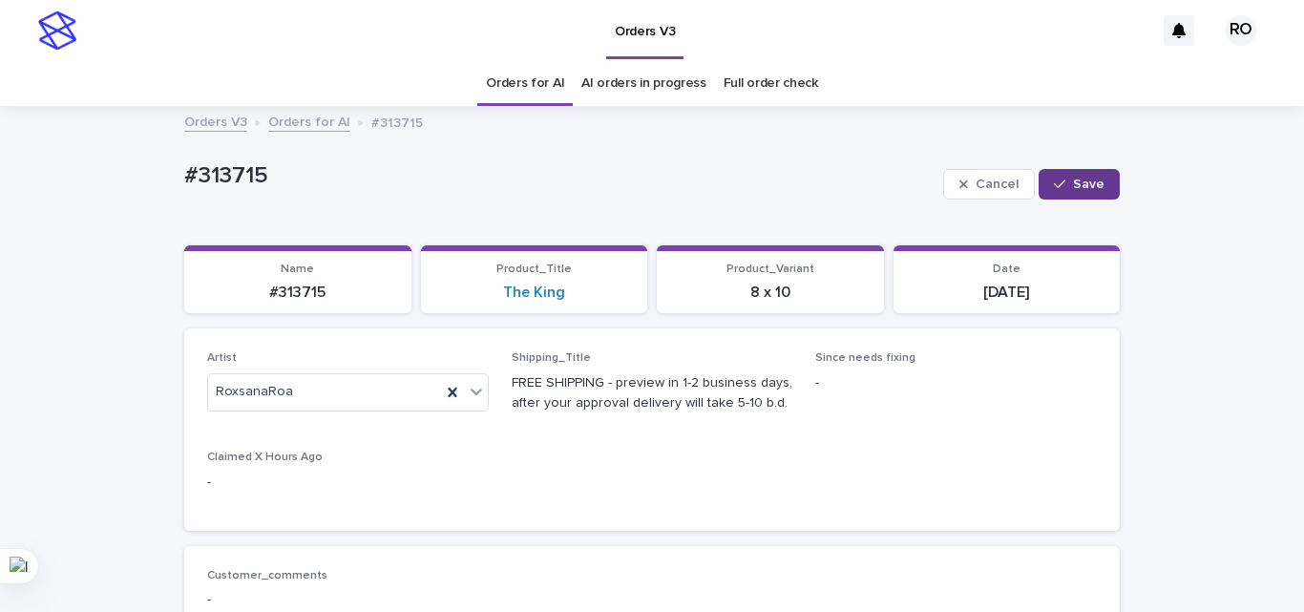
drag, startPoint x: 1049, startPoint y: 191, endPoint x: 1035, endPoint y: 186, distance: 15.1
click at [1051, 190] on button "Save" at bounding box center [1078, 184] width 81 height 31
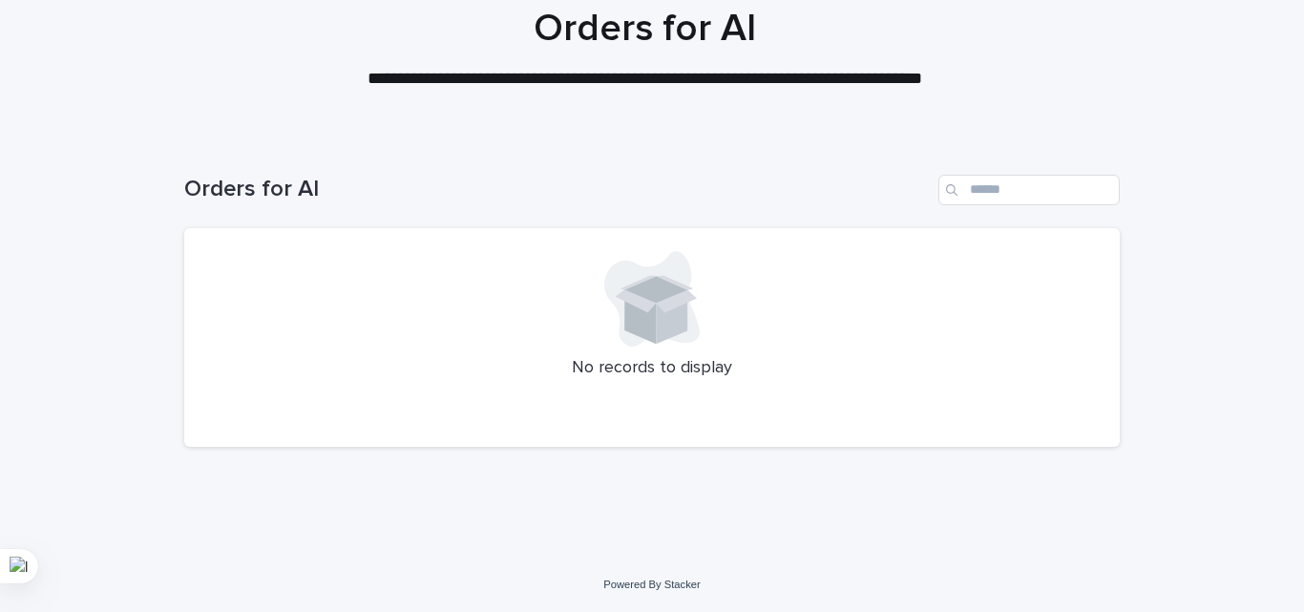
scroll to position [162, 0]
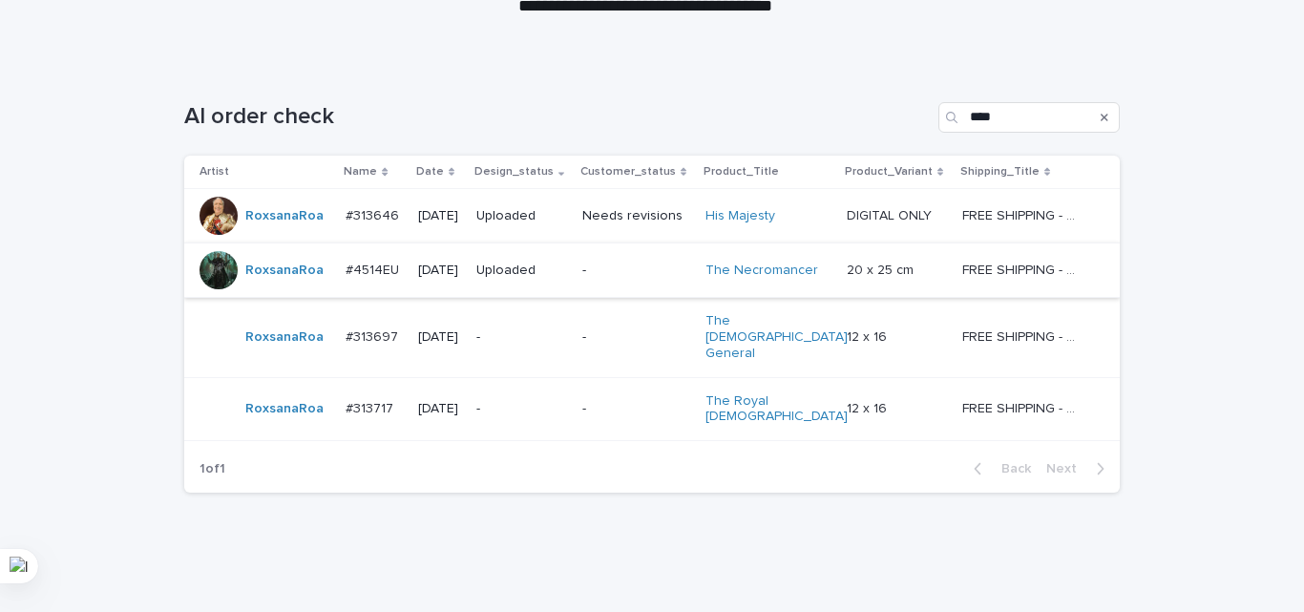
scroll to position [246, 0]
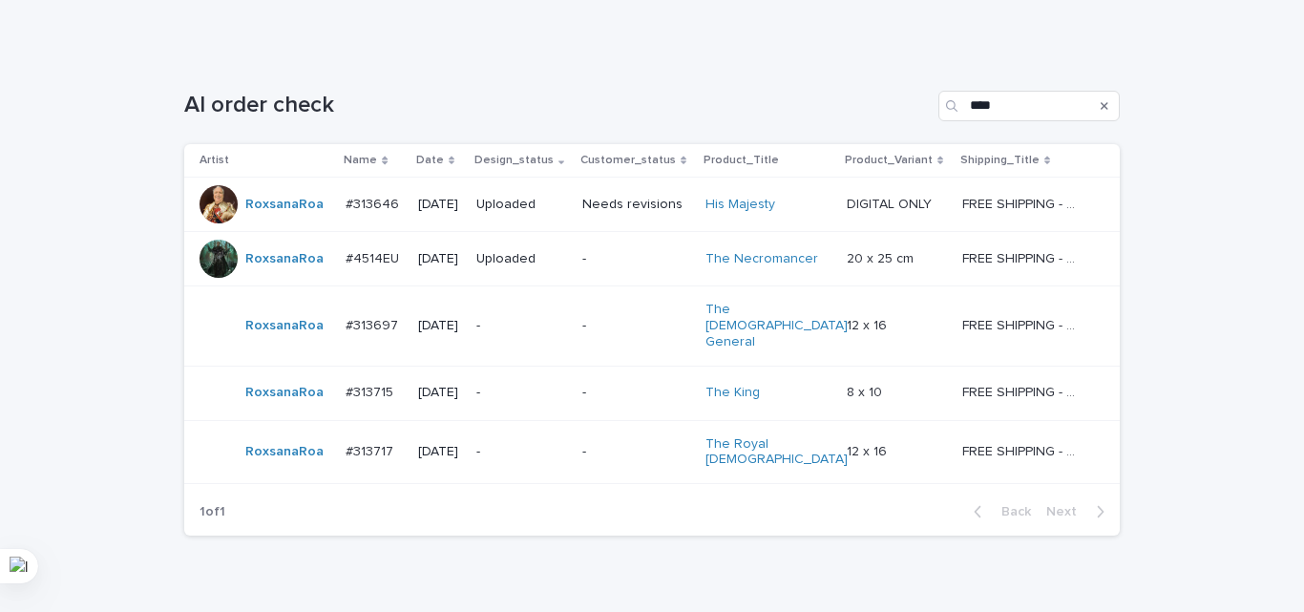
click at [567, 444] on p "-" at bounding box center [521, 452] width 91 height 16
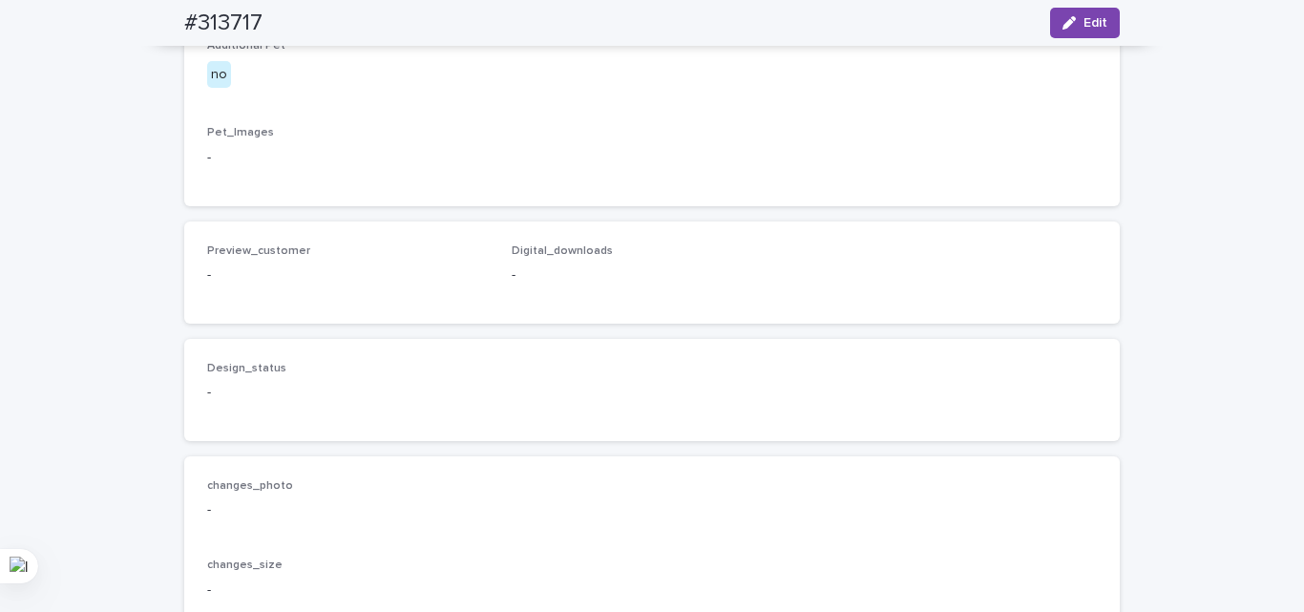
scroll to position [1050, 0]
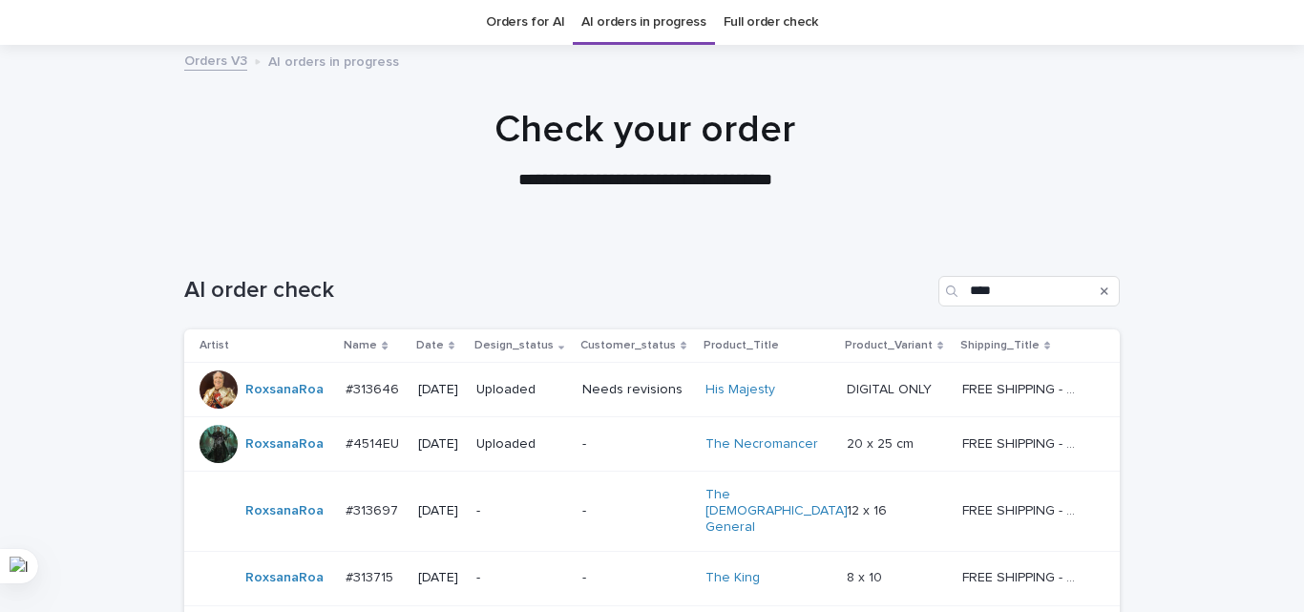
scroll to position [301, 0]
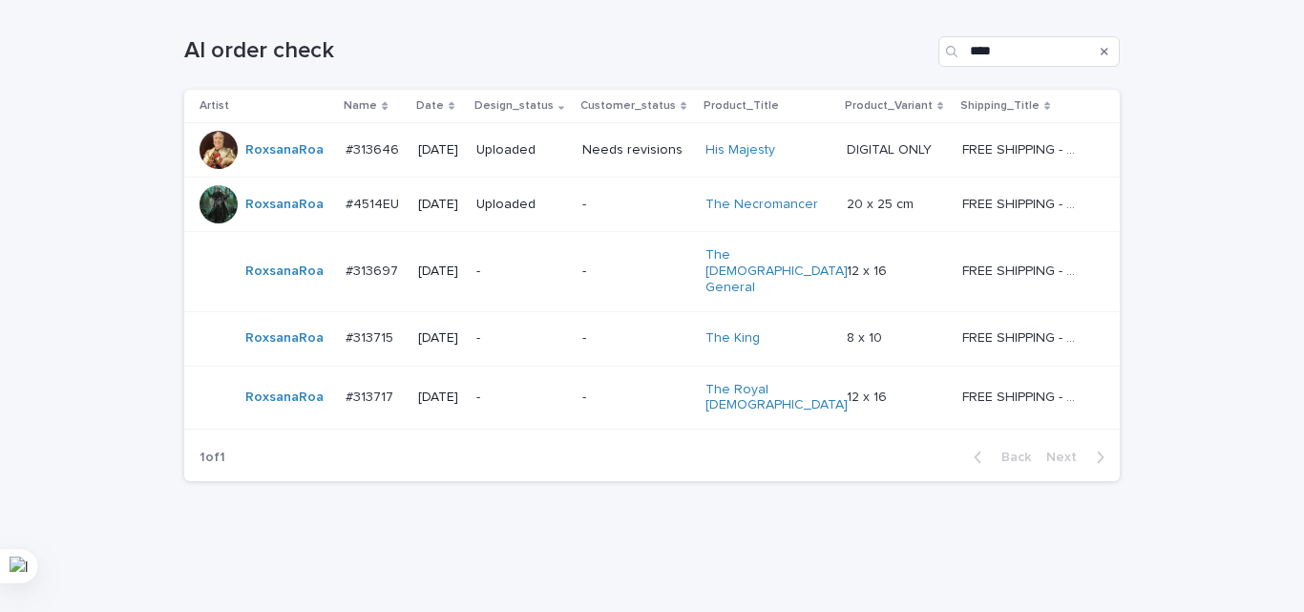
click at [567, 263] on p "-" at bounding box center [521, 271] width 91 height 16
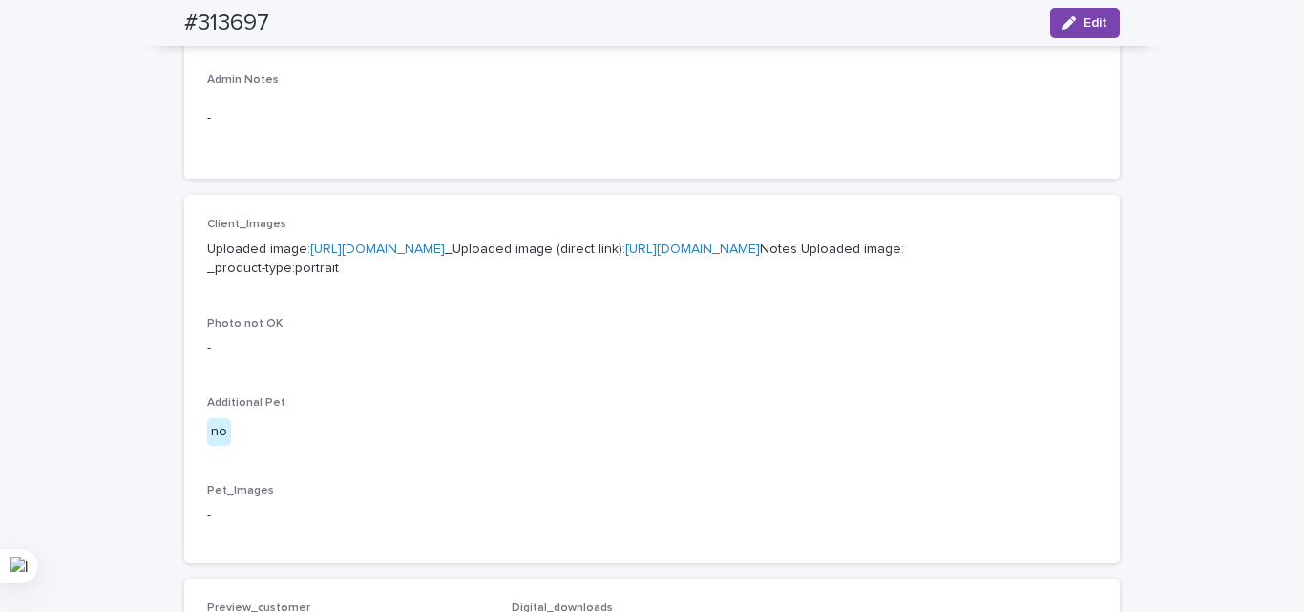
scroll to position [668, 0]
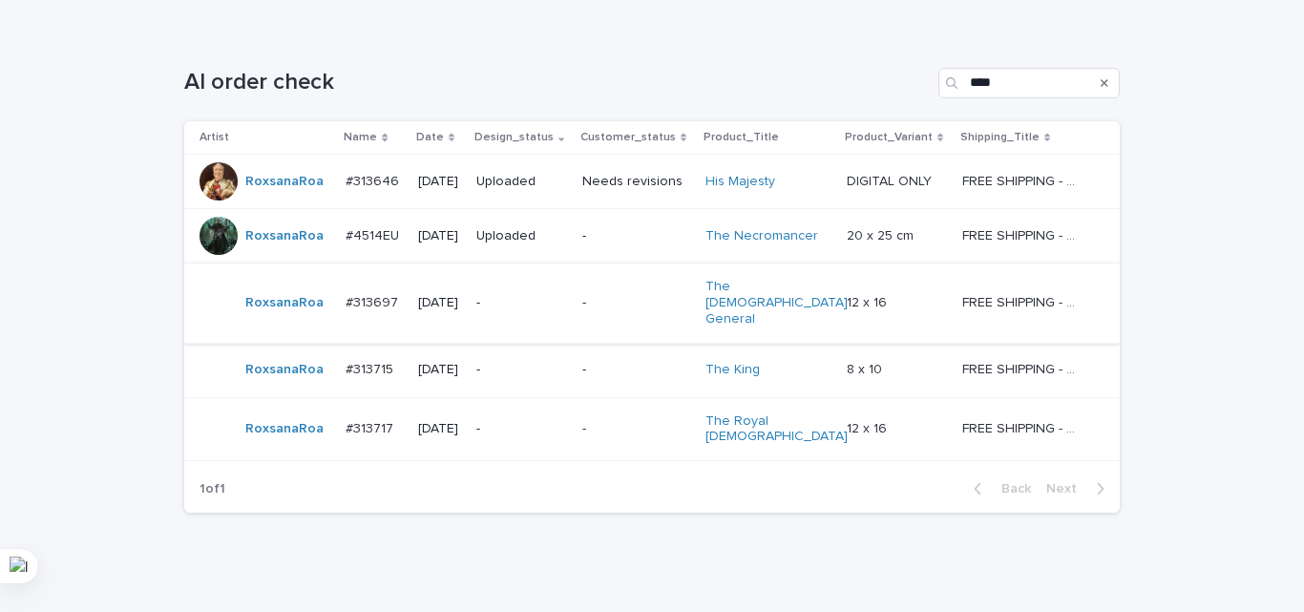
scroll to position [301, 0]
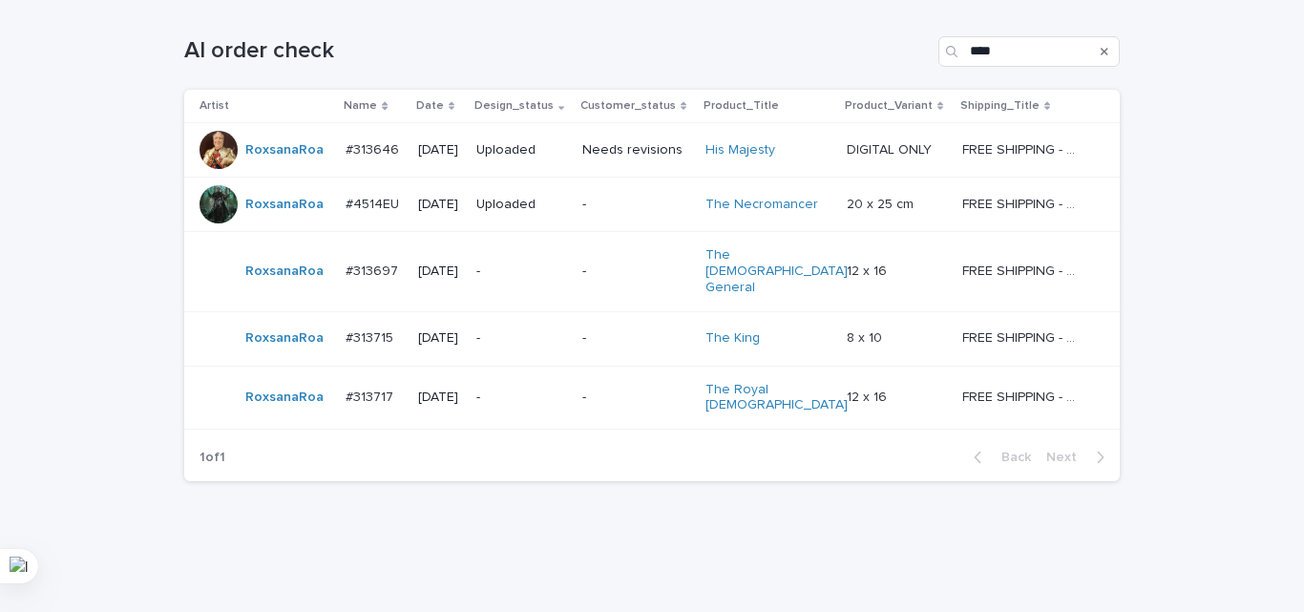
click at [555, 330] on p "-" at bounding box center [521, 338] width 91 height 16
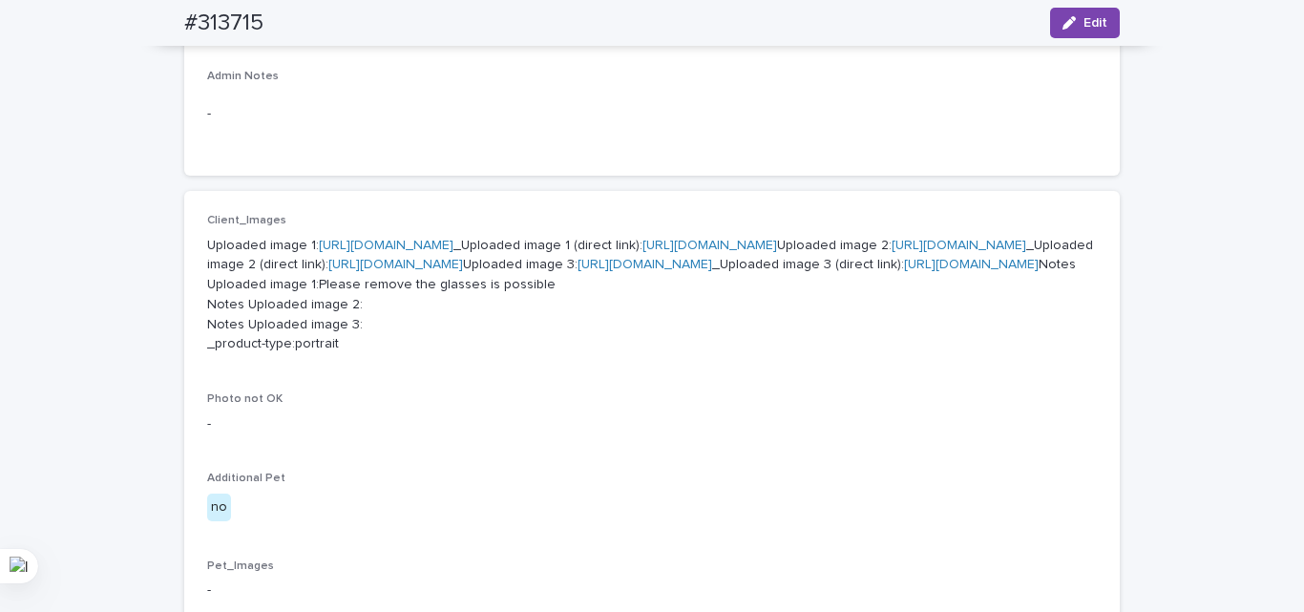
scroll to position [859, 0]
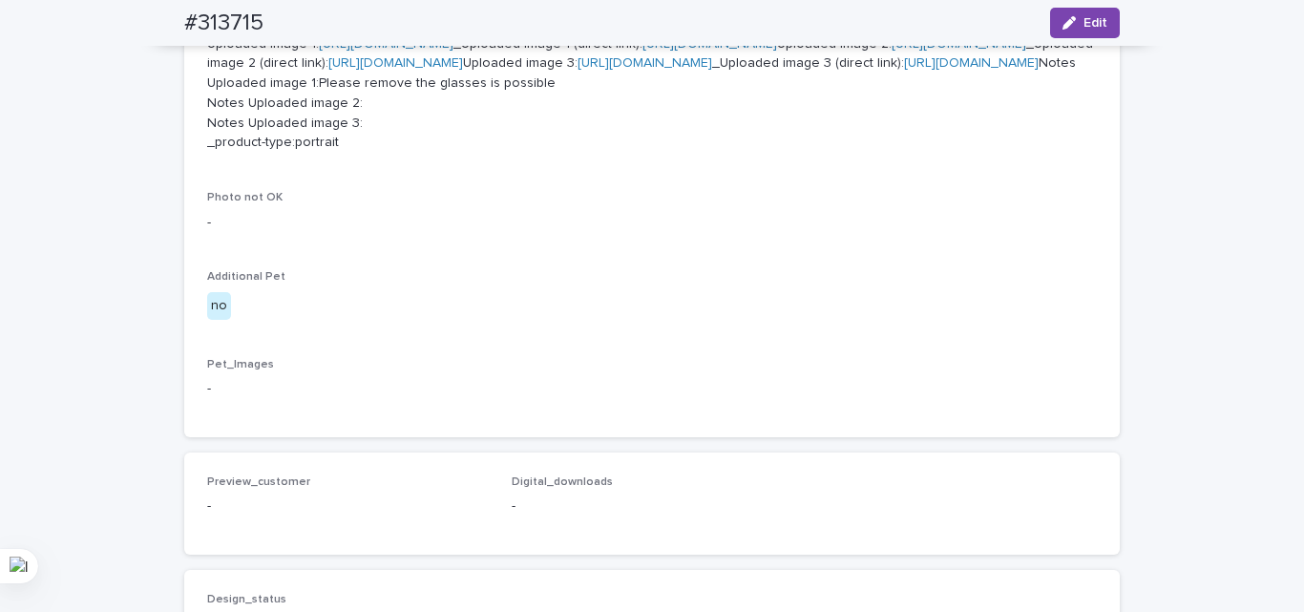
drag, startPoint x: 395, startPoint y: 260, endPoint x: 374, endPoint y: 237, distance: 31.1
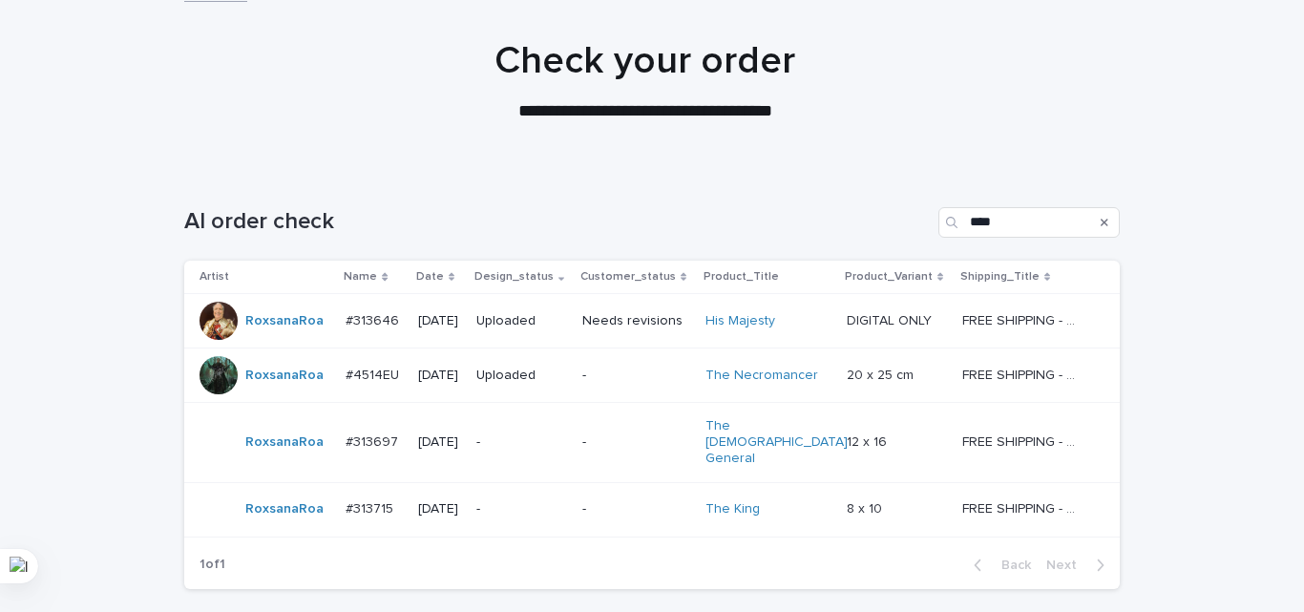
scroll to position [246, 0]
